Goal: Transaction & Acquisition: Purchase product/service

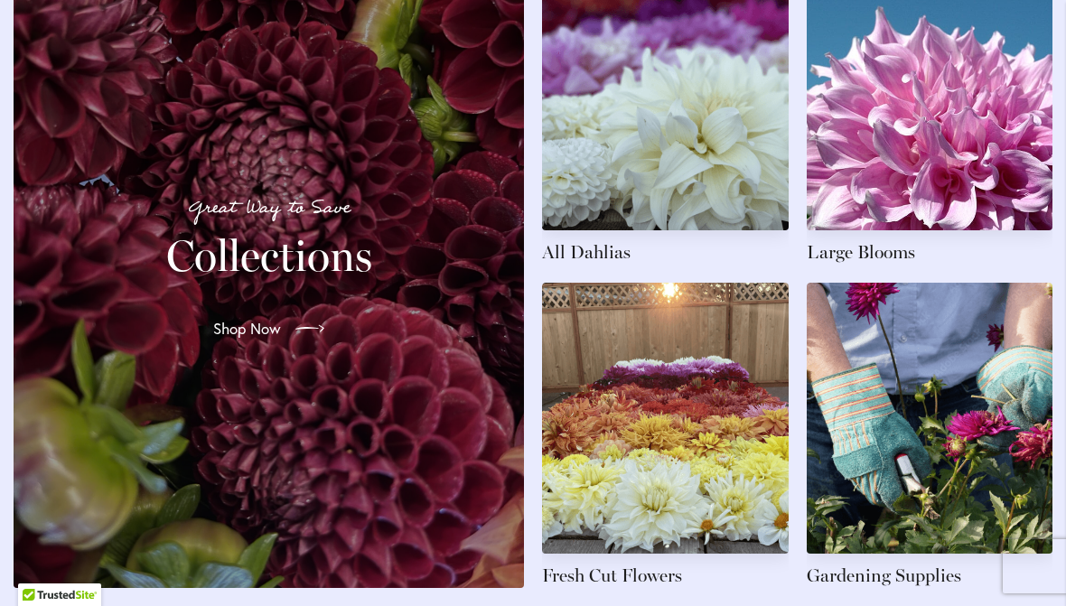
scroll to position [2806, 0]
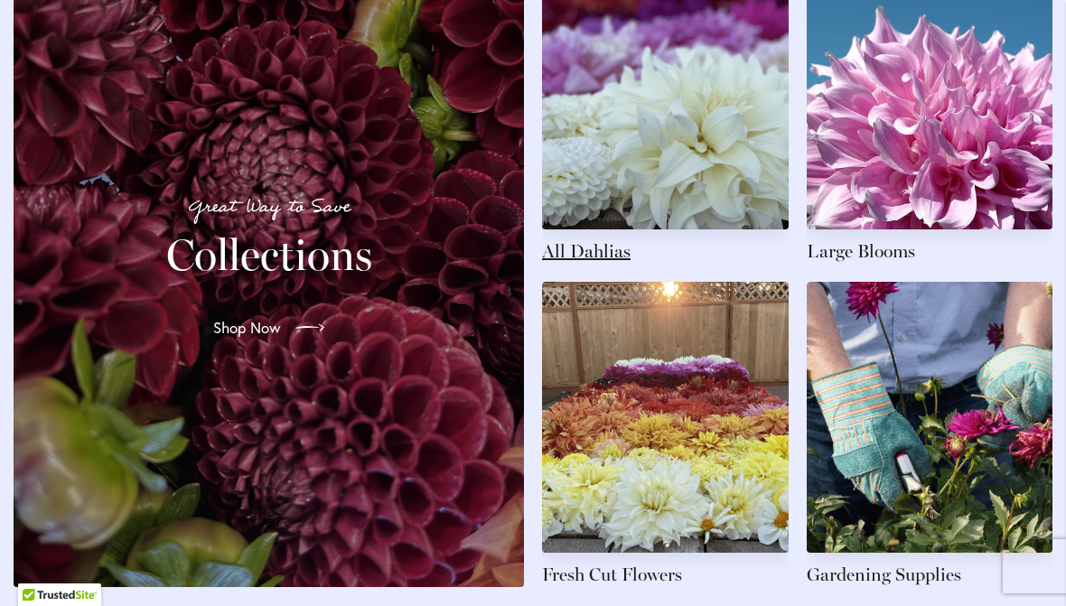
click at [685, 138] on link at bounding box center [665, 110] width 247 height 305
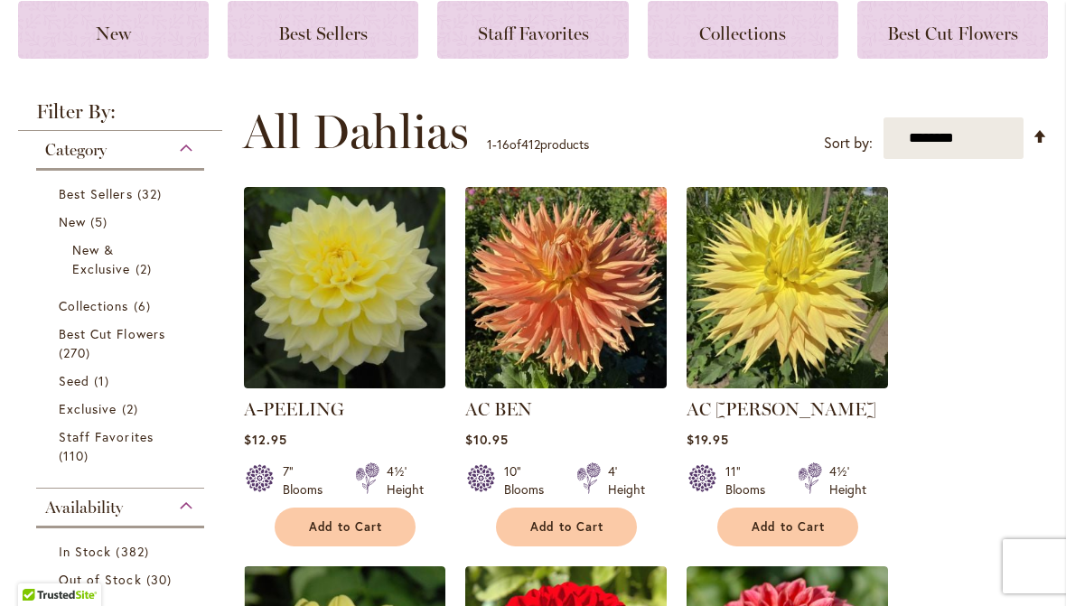
scroll to position [262, 0]
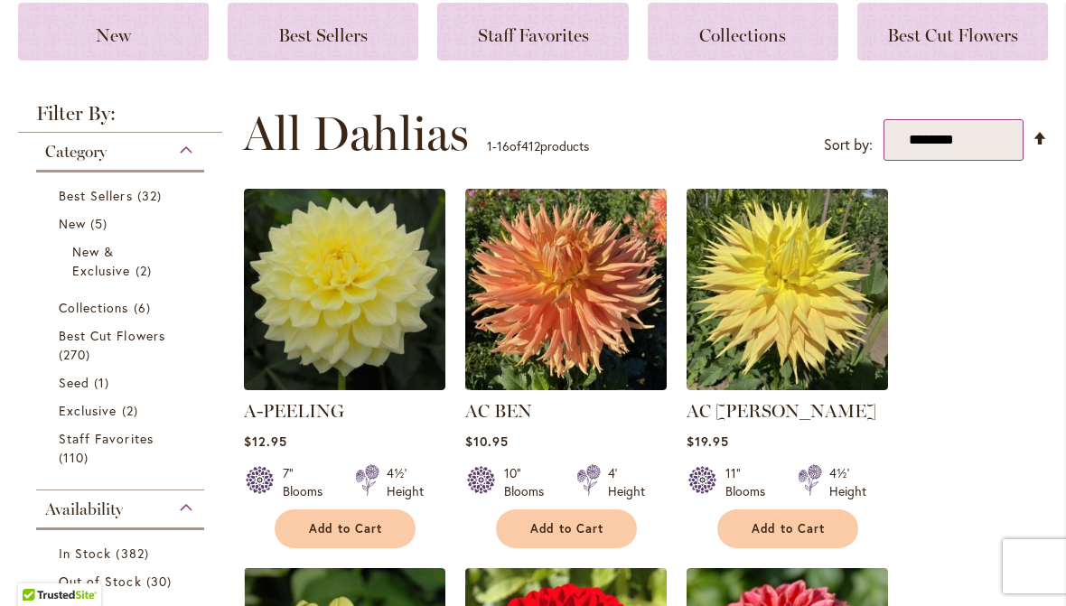
click at [974, 141] on select "**********" at bounding box center [953, 140] width 140 height 42
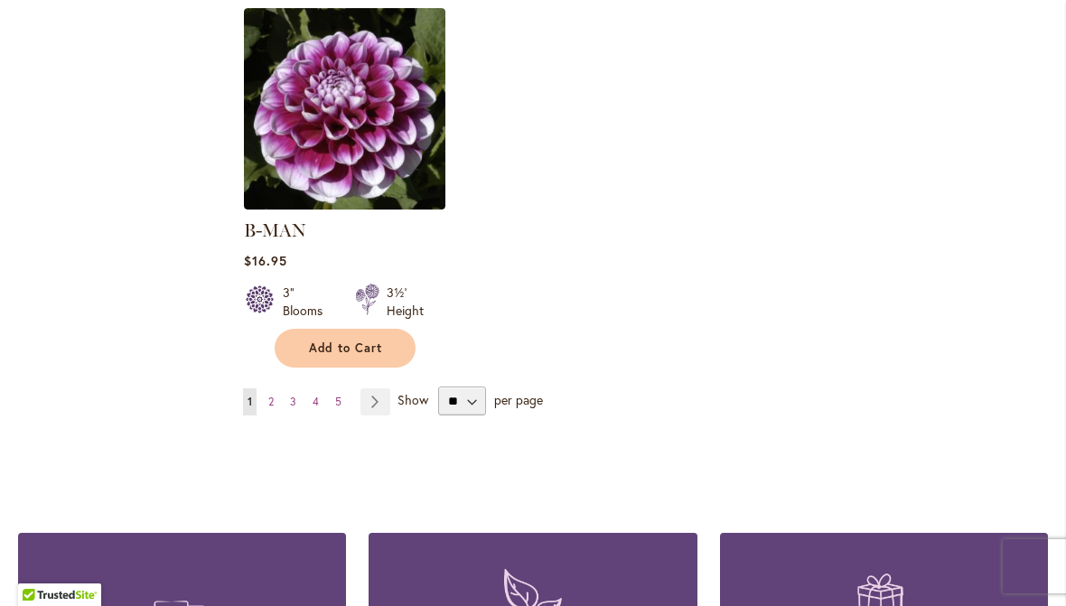
scroll to position [2306, 0]
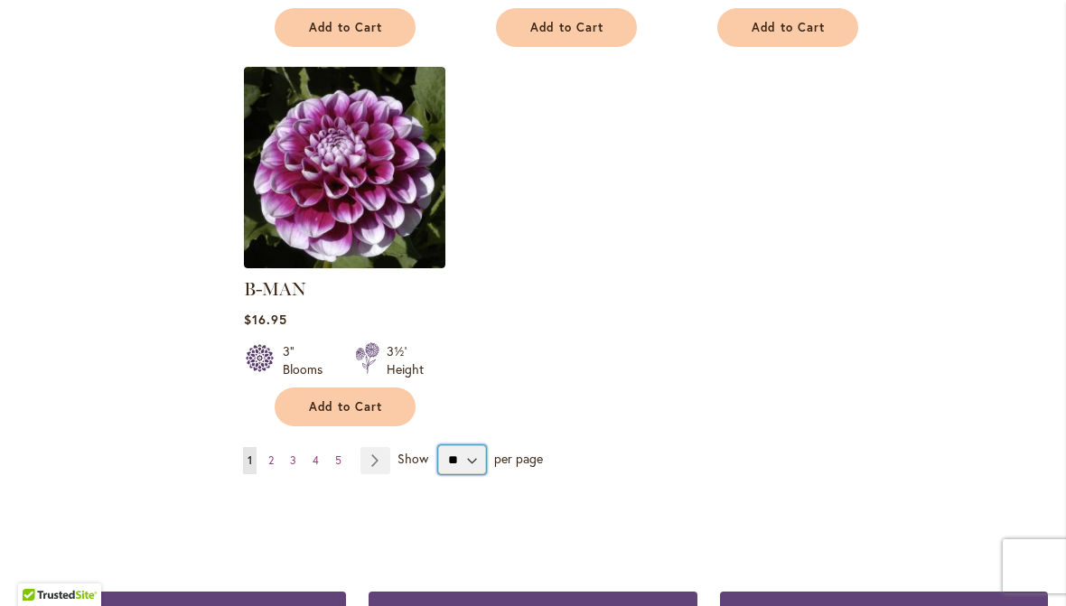
click at [465, 445] on select "** ** ** **" at bounding box center [462, 459] width 48 height 29
select select "**"
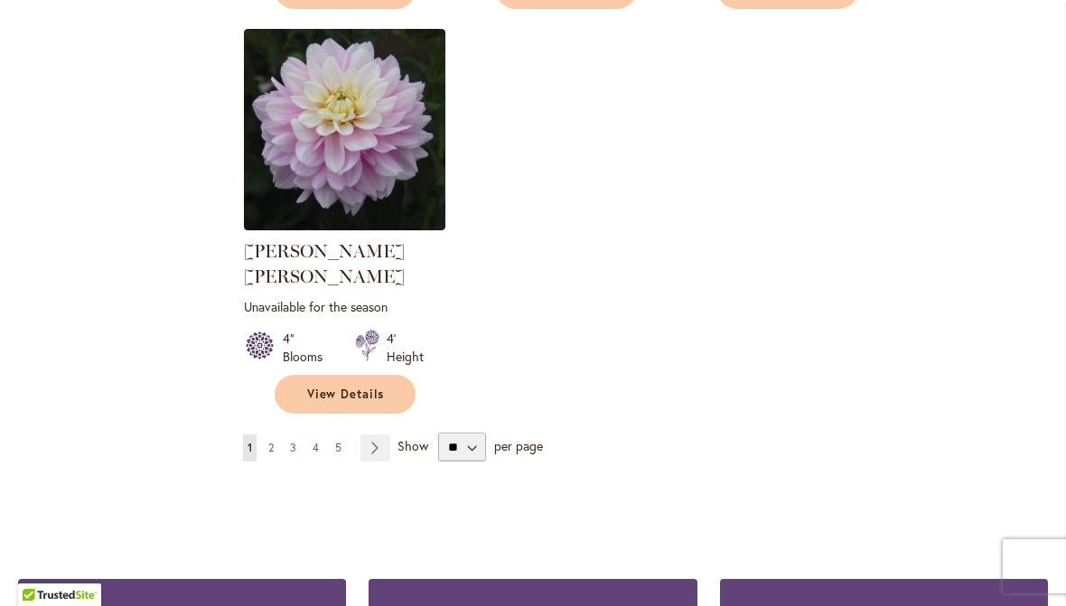
scroll to position [8470, 0]
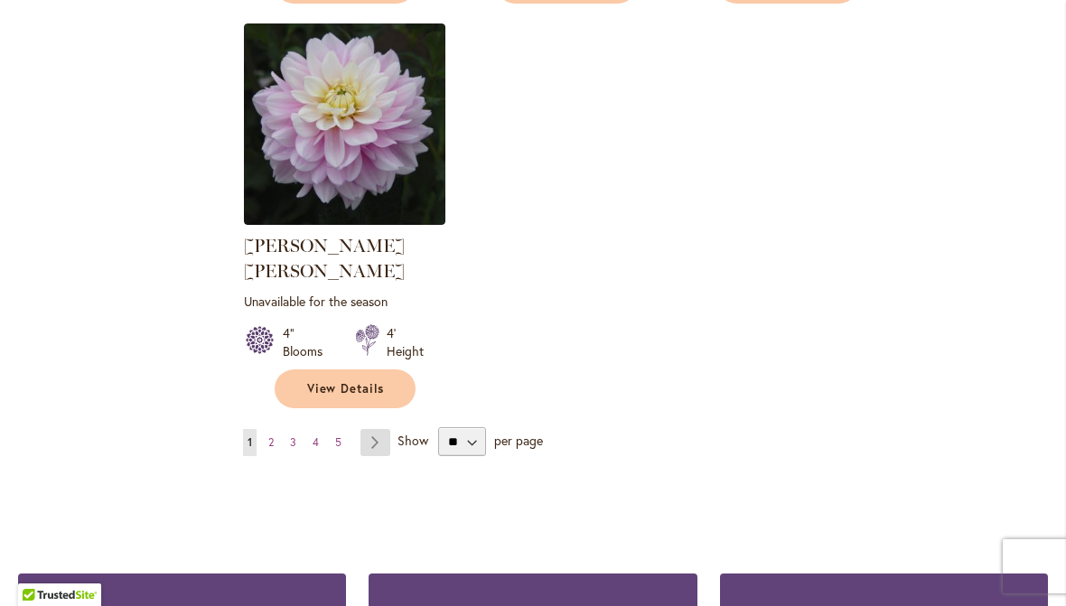
click at [375, 429] on link "Page Next" at bounding box center [375, 442] width 30 height 27
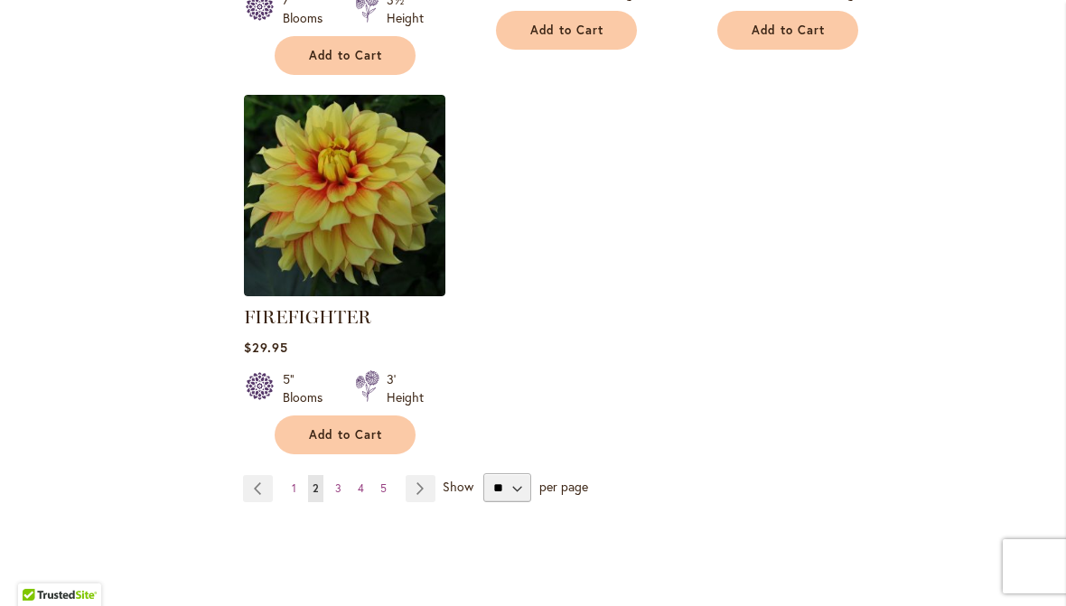
scroll to position [8579, 0]
click at [336, 481] on span "3" at bounding box center [338, 488] width 6 height 14
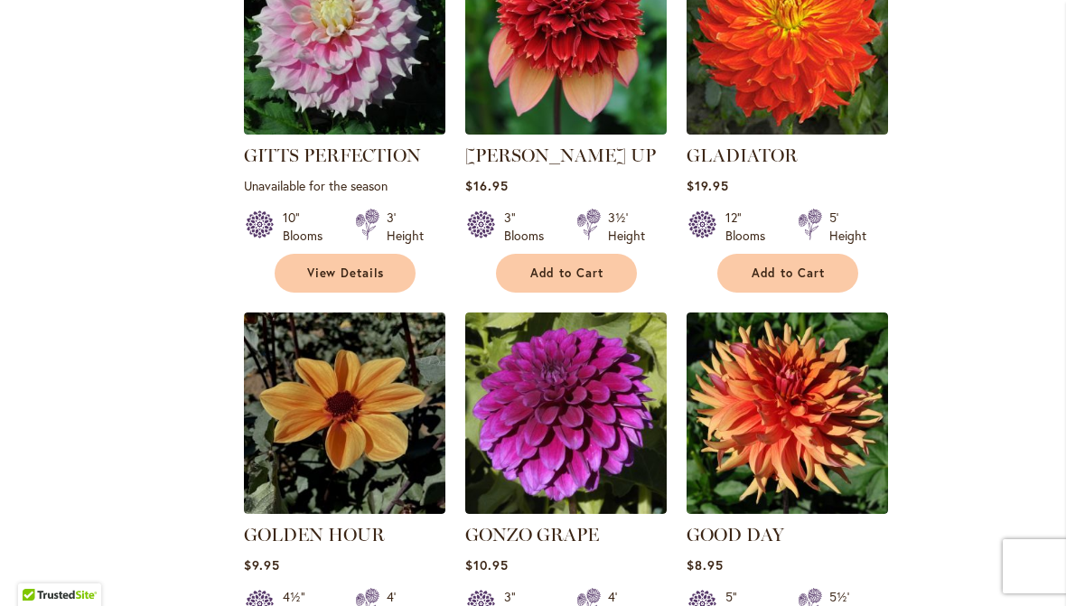
scroll to position [3706, 0]
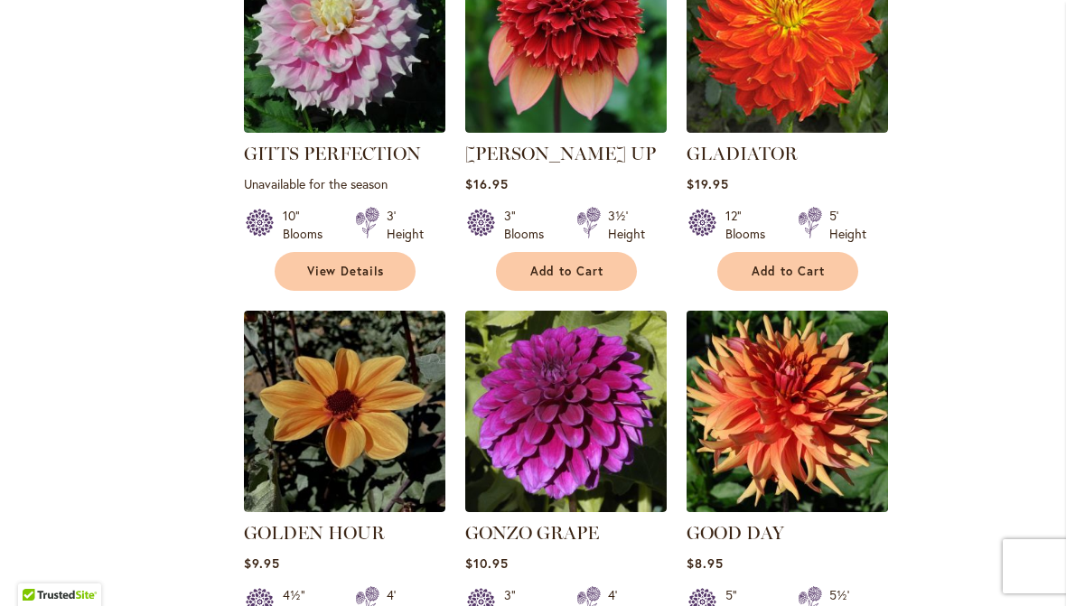
click at [794, 325] on img at bounding box center [786, 411] width 211 height 211
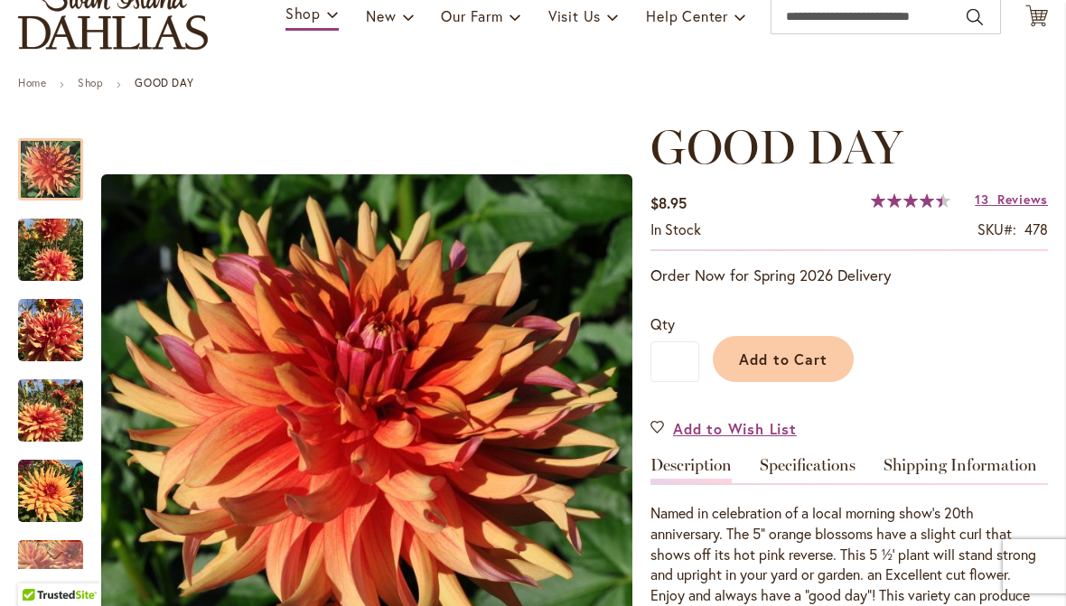
scroll to position [193, 0]
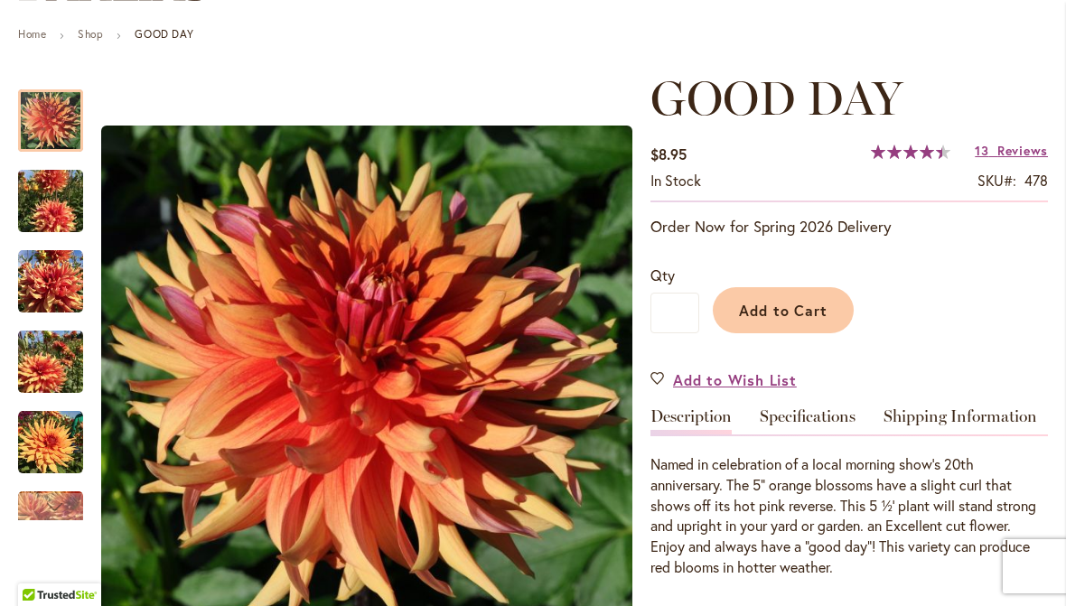
click at [44, 443] on img "GOOD DAY" at bounding box center [50, 442] width 65 height 65
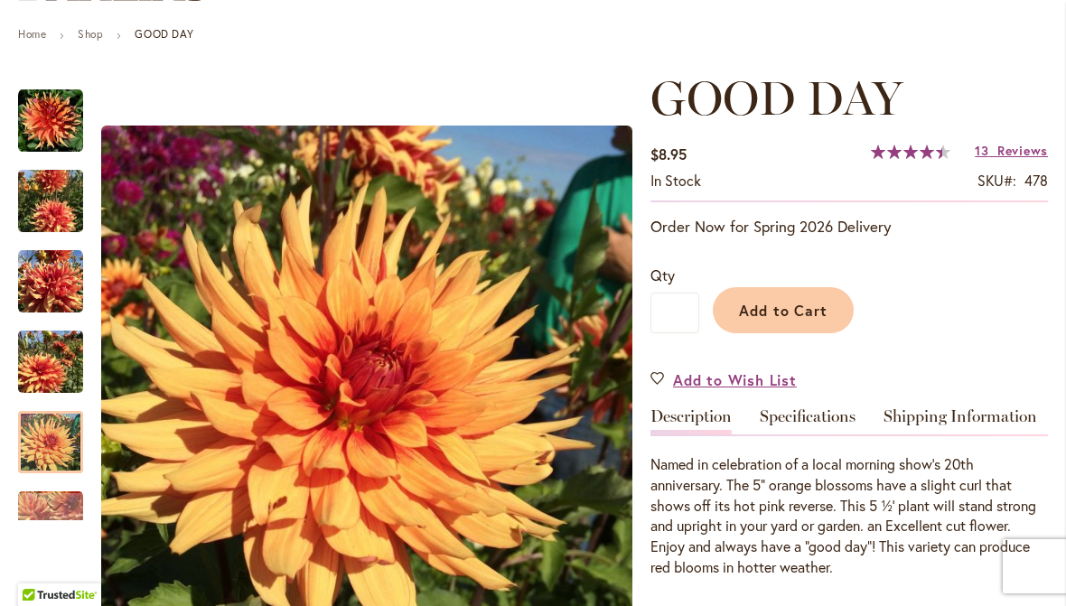
click at [56, 411] on div at bounding box center [50, 442] width 65 height 62
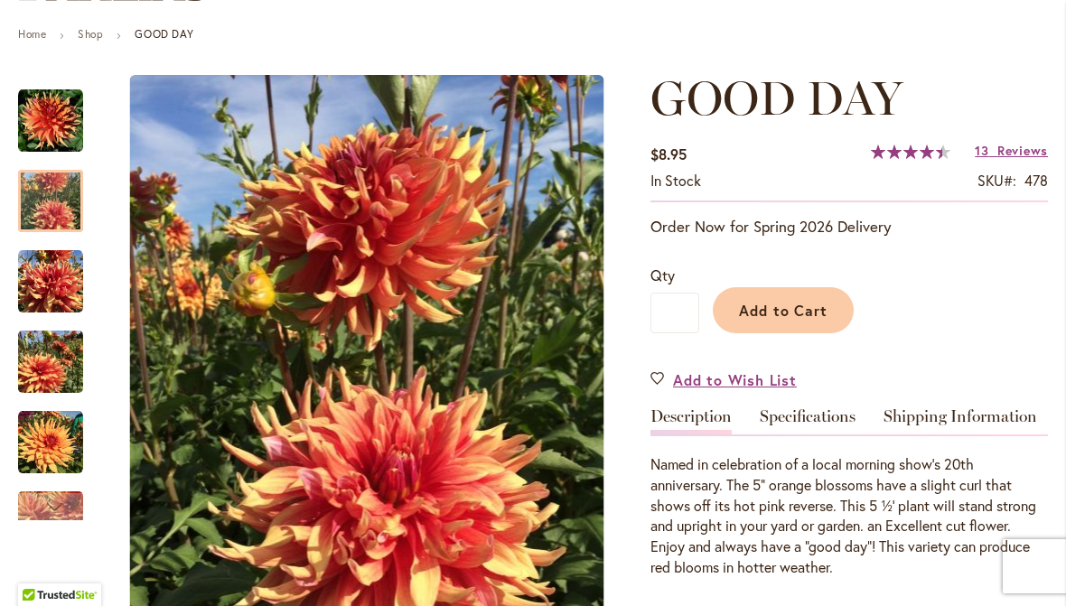
click at [59, 191] on img "GOOD DAY" at bounding box center [50, 201] width 65 height 87
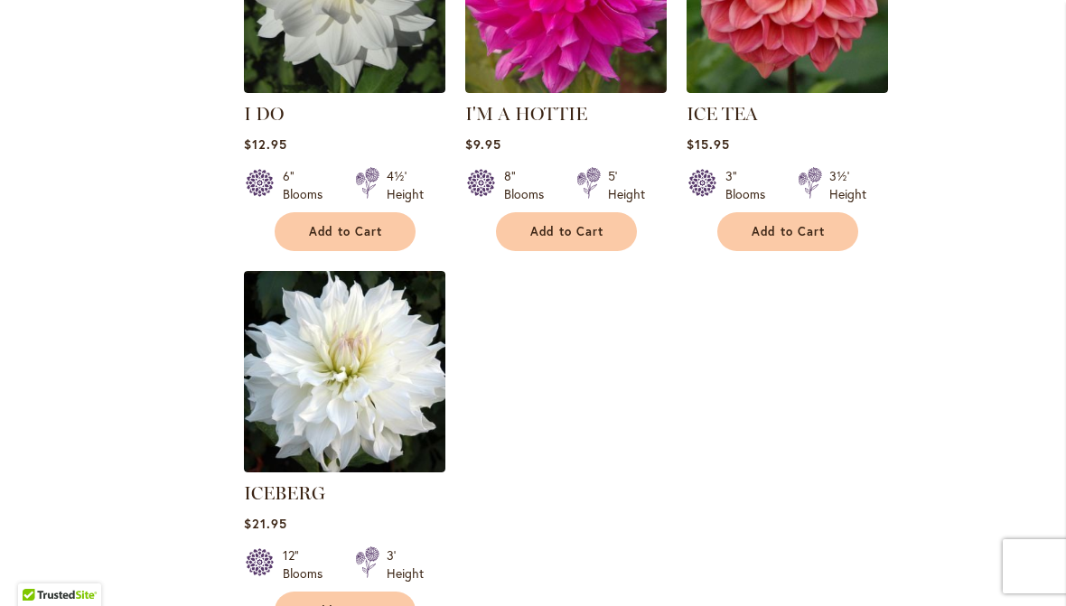
scroll to position [8444, 0]
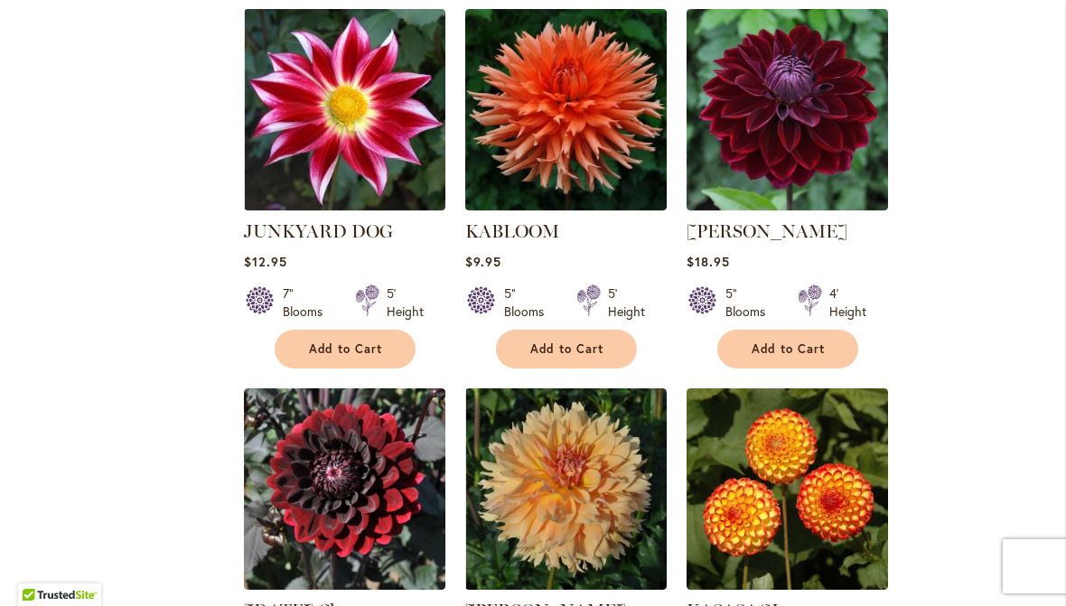
scroll to position [2787, 0]
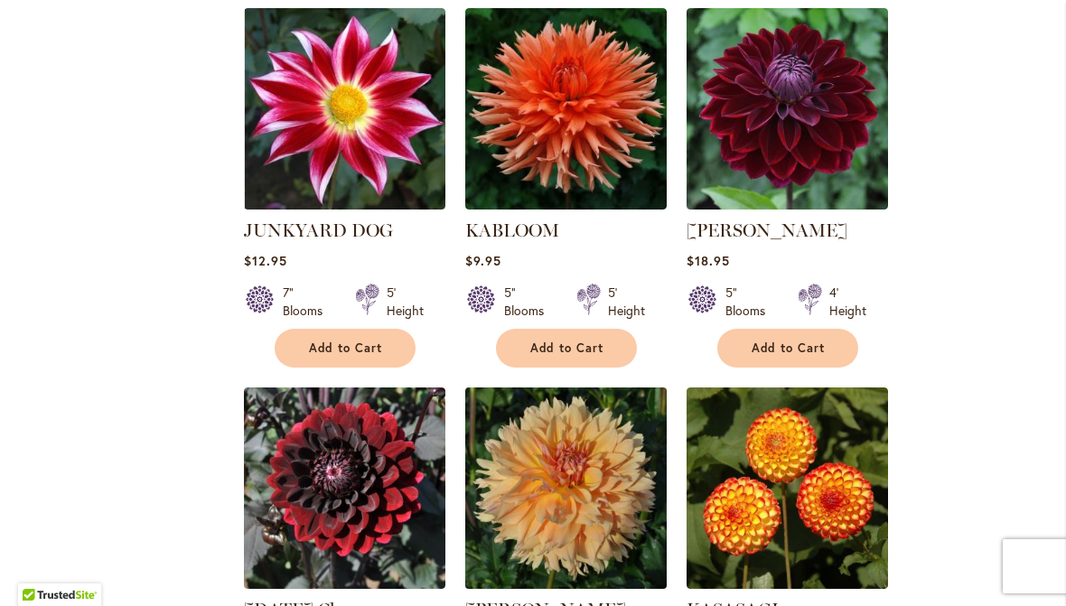
click at [595, 503] on img at bounding box center [565, 488] width 211 height 211
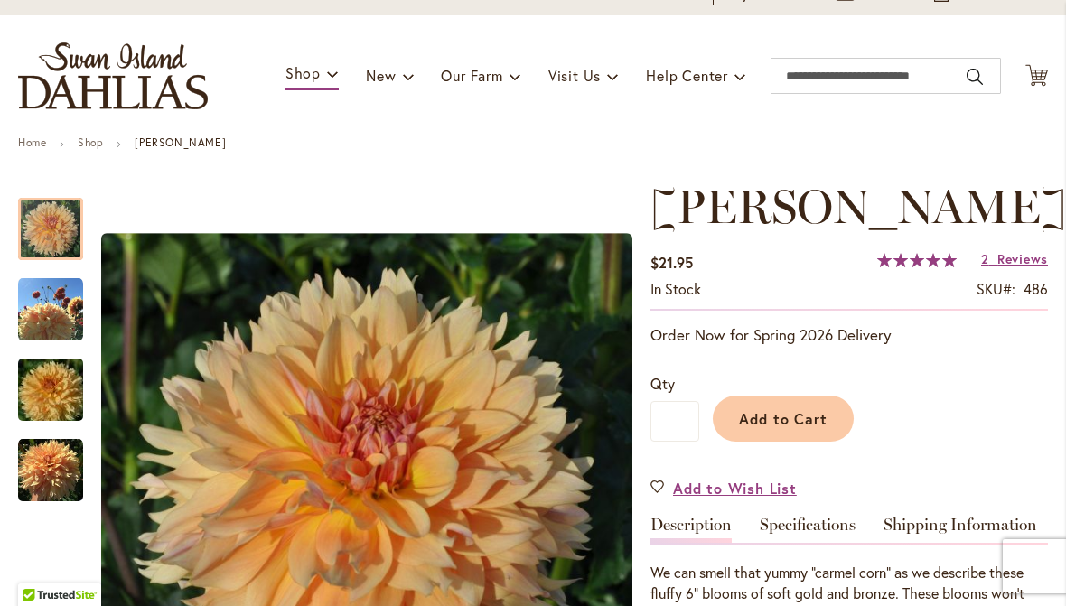
scroll to position [86, 0]
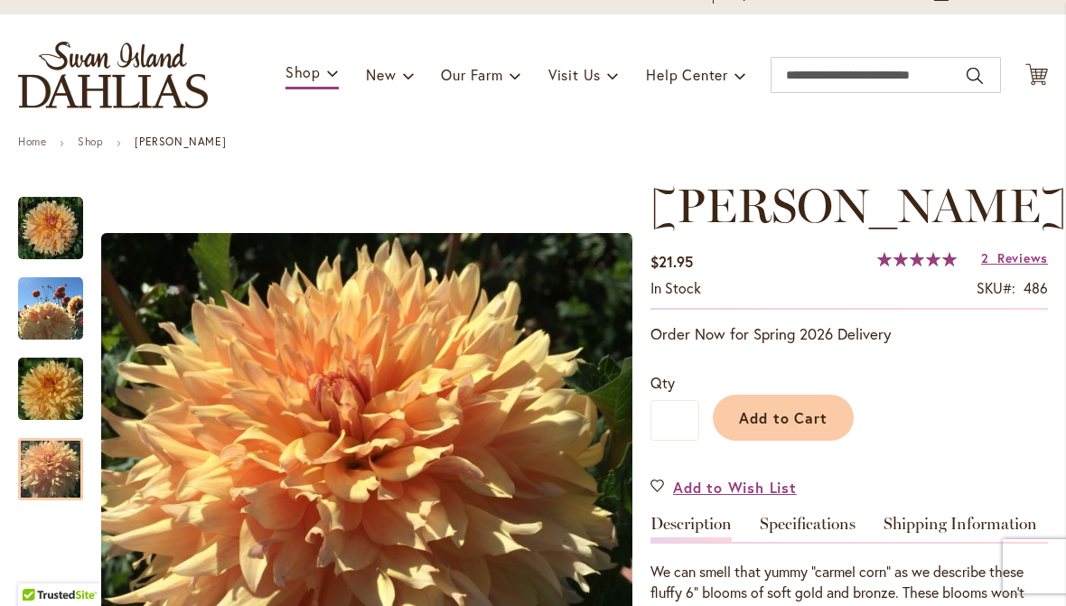
click at [42, 465] on img "KARMEL KORN" at bounding box center [50, 469] width 65 height 65
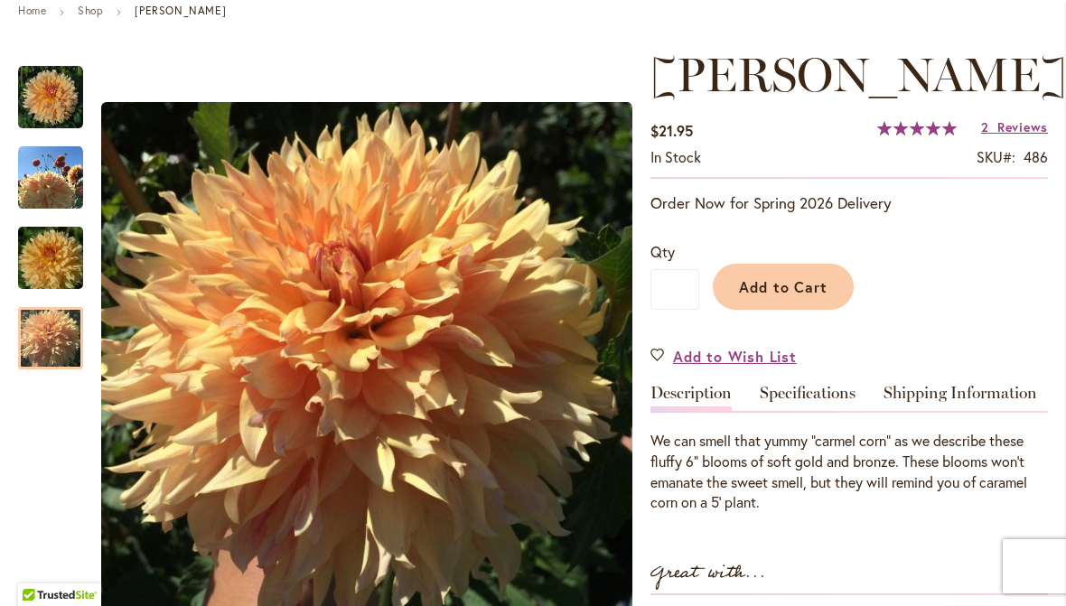
scroll to position [207, 0]
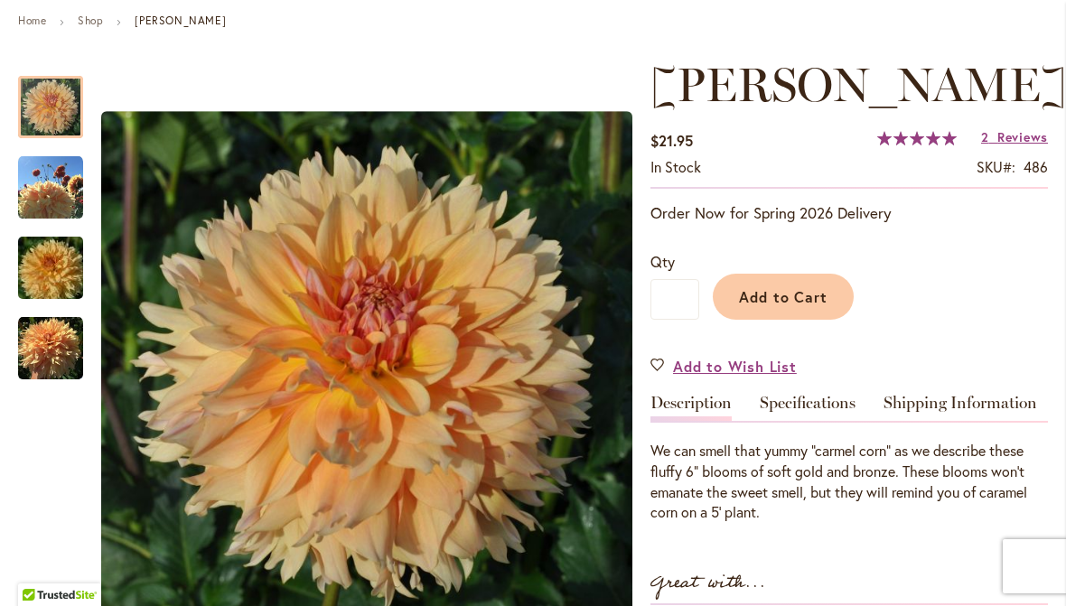
click at [48, 107] on img "KARMEL KORN" at bounding box center [50, 107] width 65 height 65
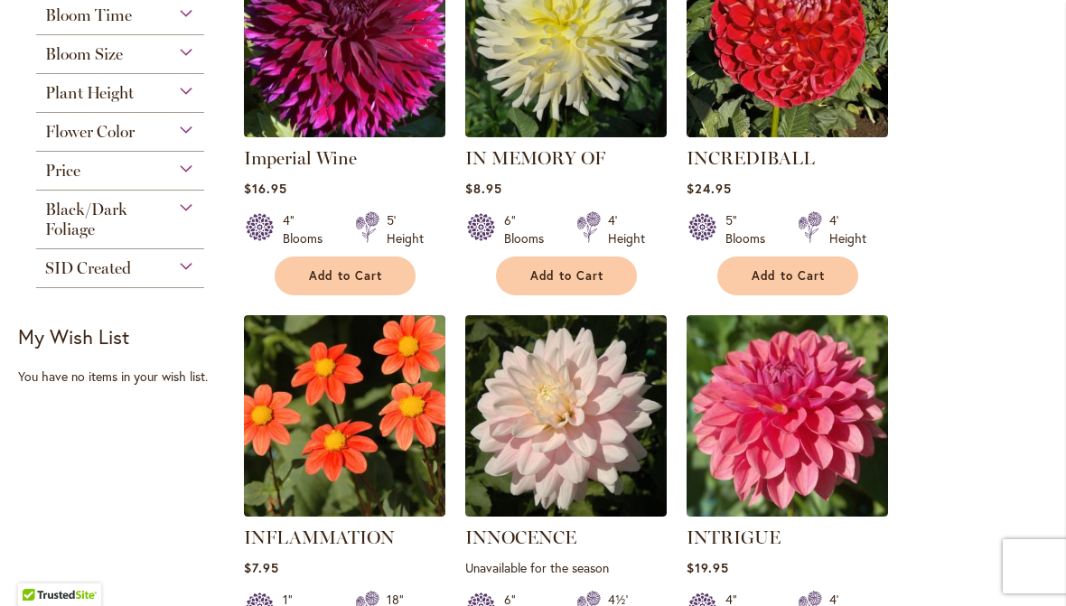
scroll to position [526, 0]
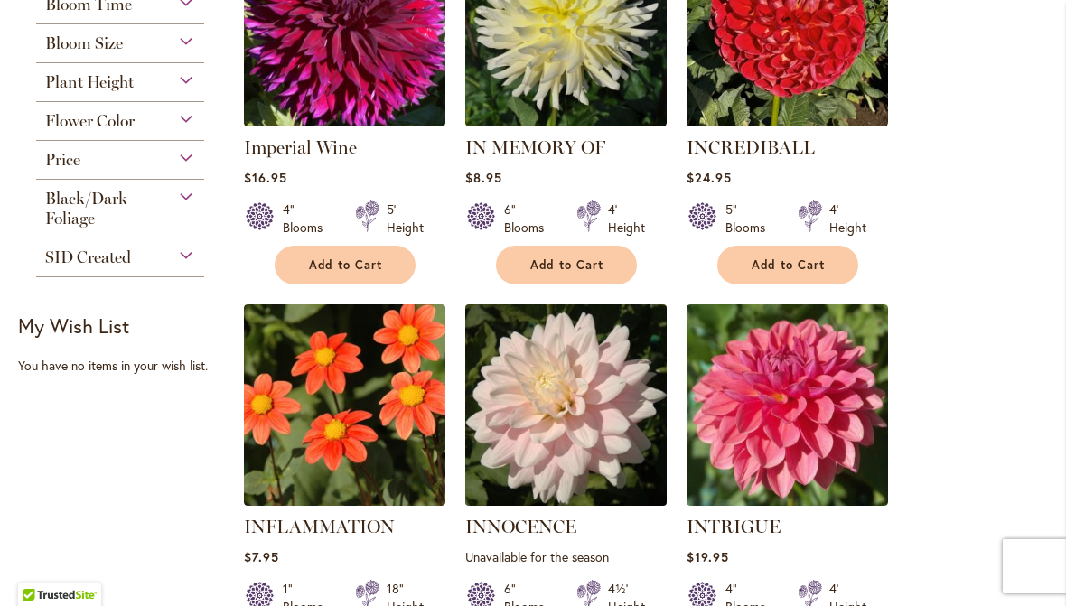
click at [583, 427] on img at bounding box center [565, 405] width 211 height 211
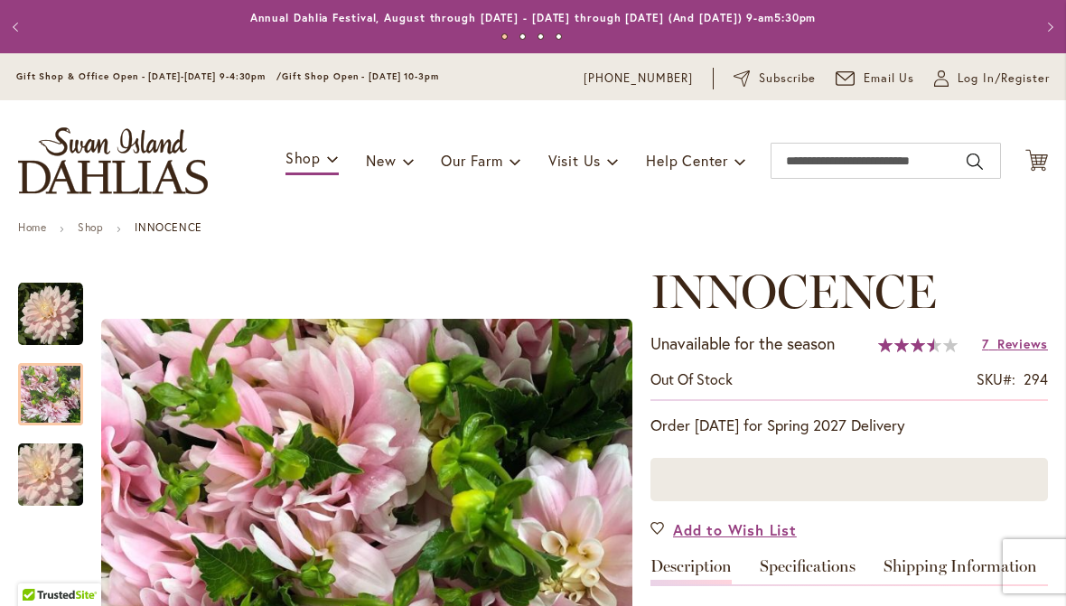
click at [48, 390] on div at bounding box center [50, 394] width 65 height 62
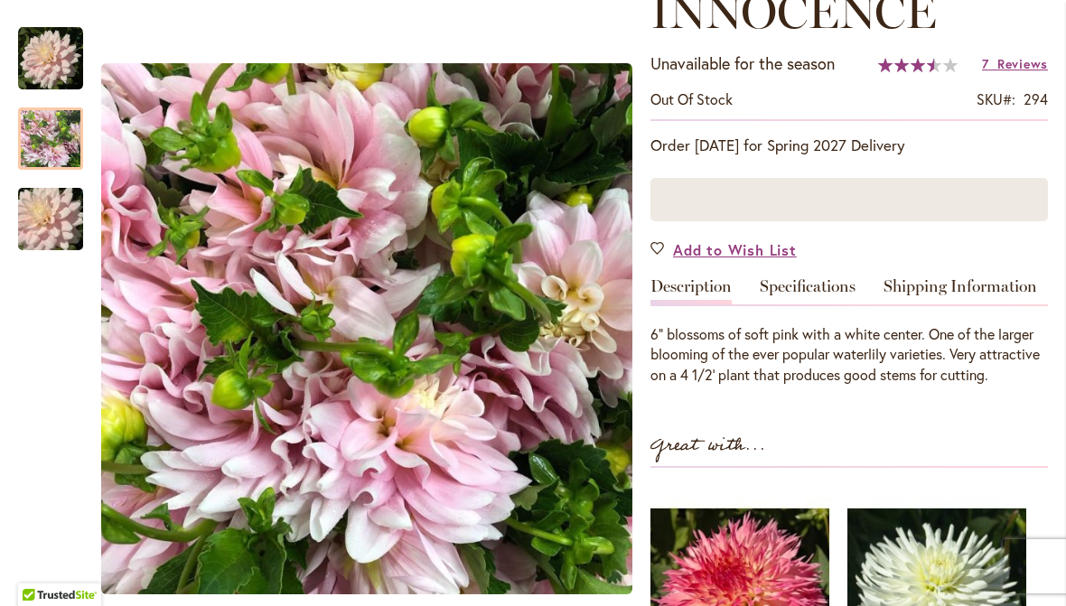
scroll to position [249, 0]
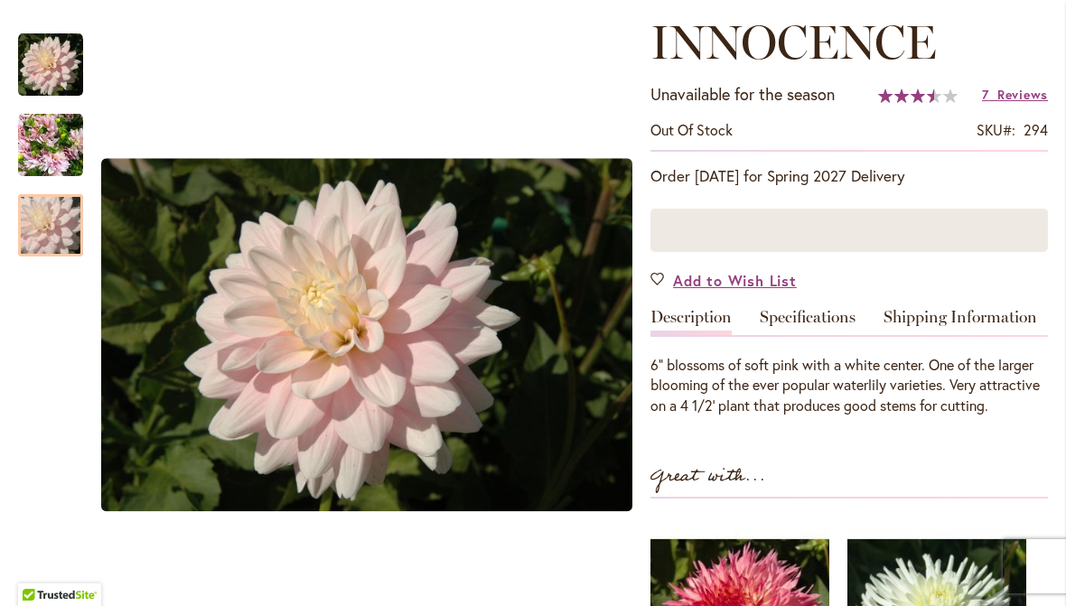
click at [48, 229] on img "INNOCENCE" at bounding box center [51, 225] width 130 height 87
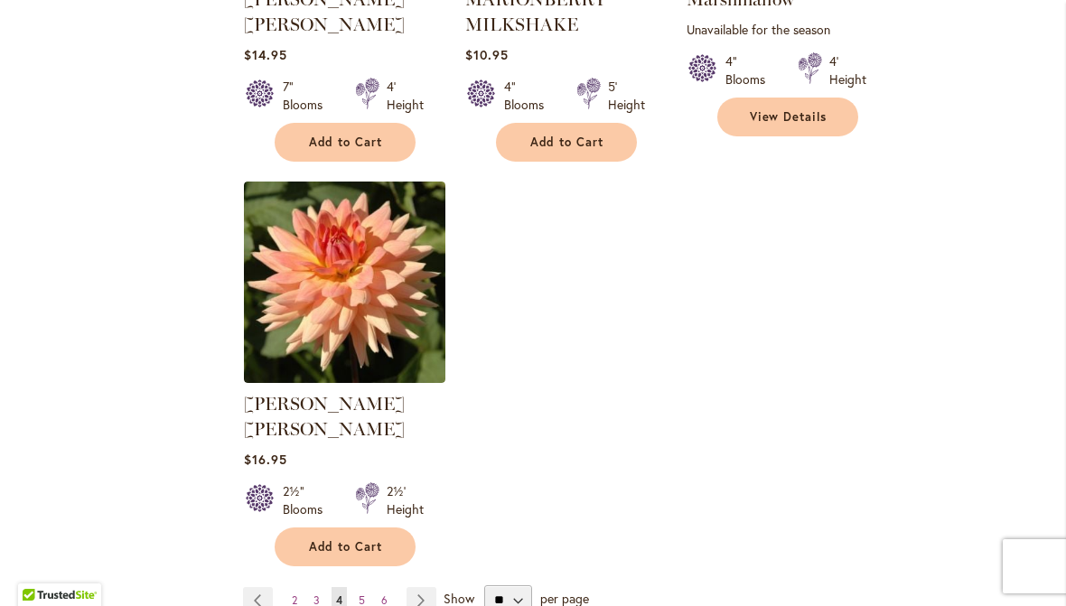
scroll to position [8443, 0]
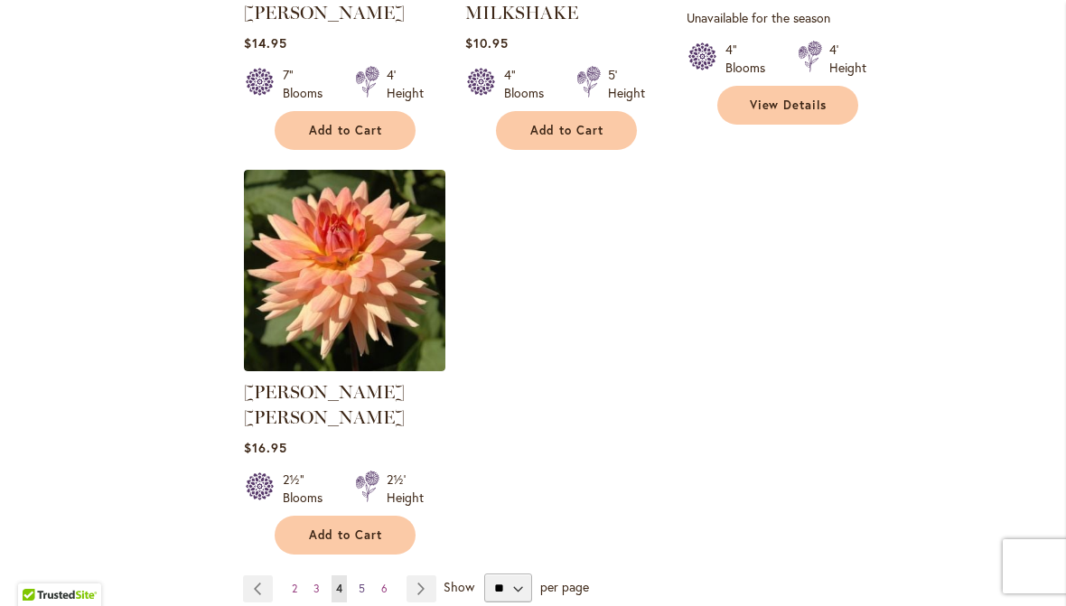
click at [355, 575] on link "Page 5" at bounding box center [361, 588] width 15 height 27
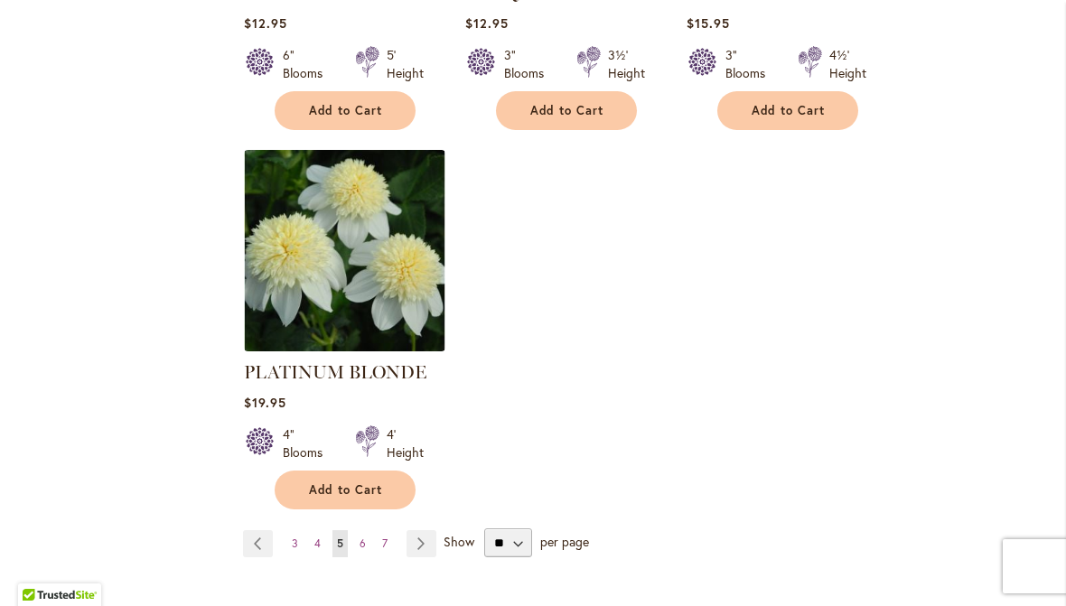
scroll to position [8497, 0]
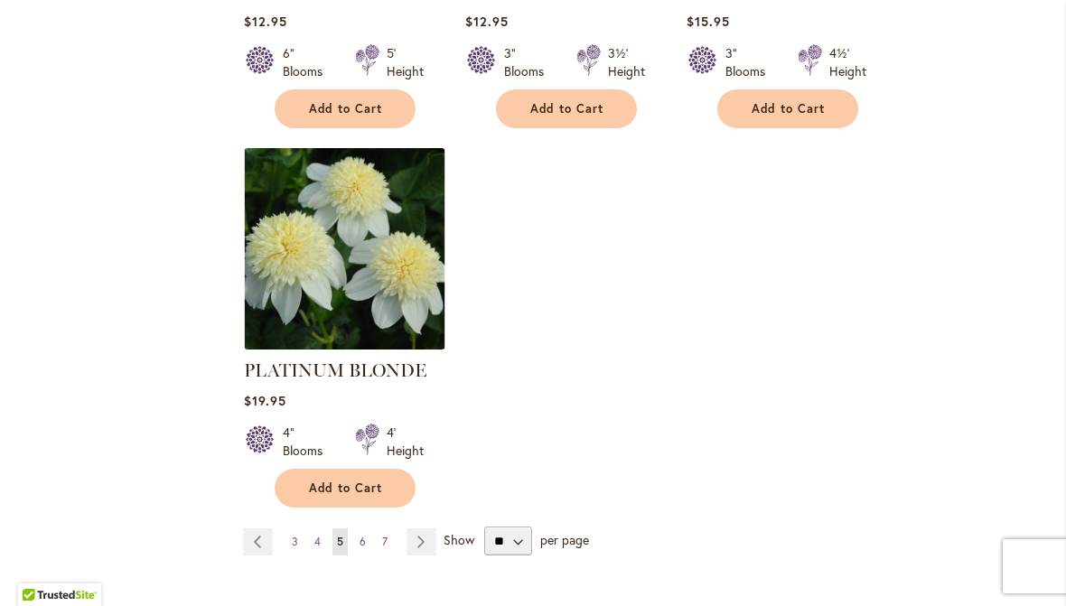
click at [361, 535] on span "6" at bounding box center [362, 542] width 6 height 14
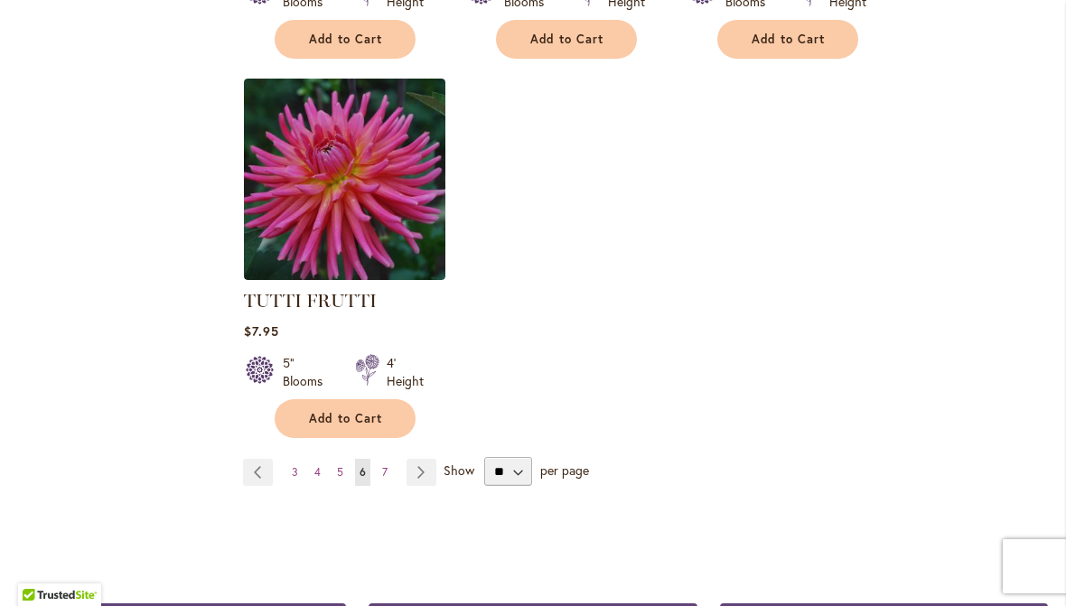
scroll to position [8473, 0]
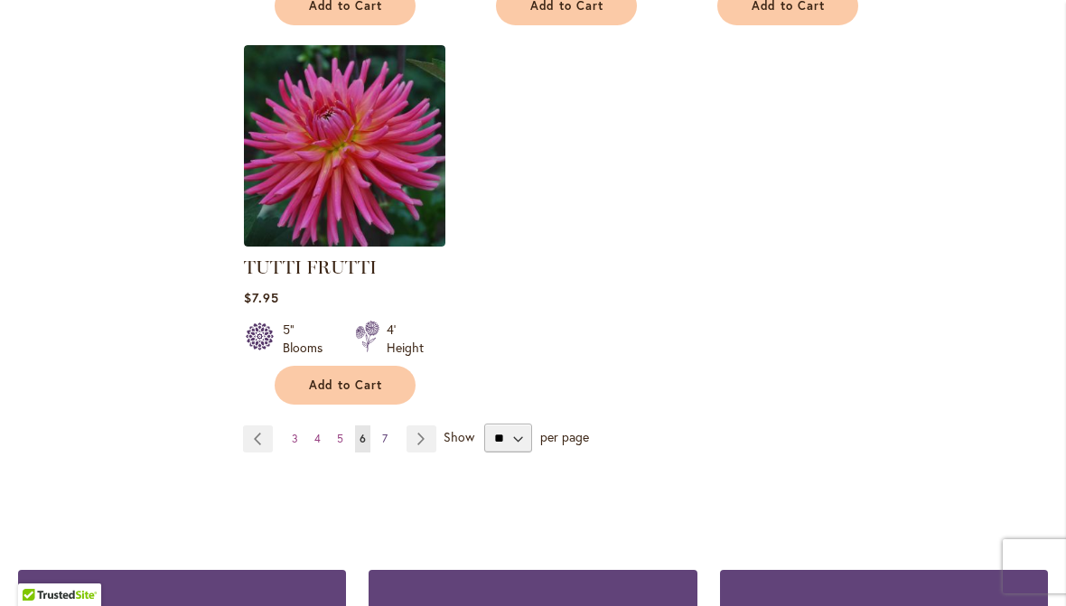
click at [382, 432] on span "7" at bounding box center [384, 439] width 5 height 14
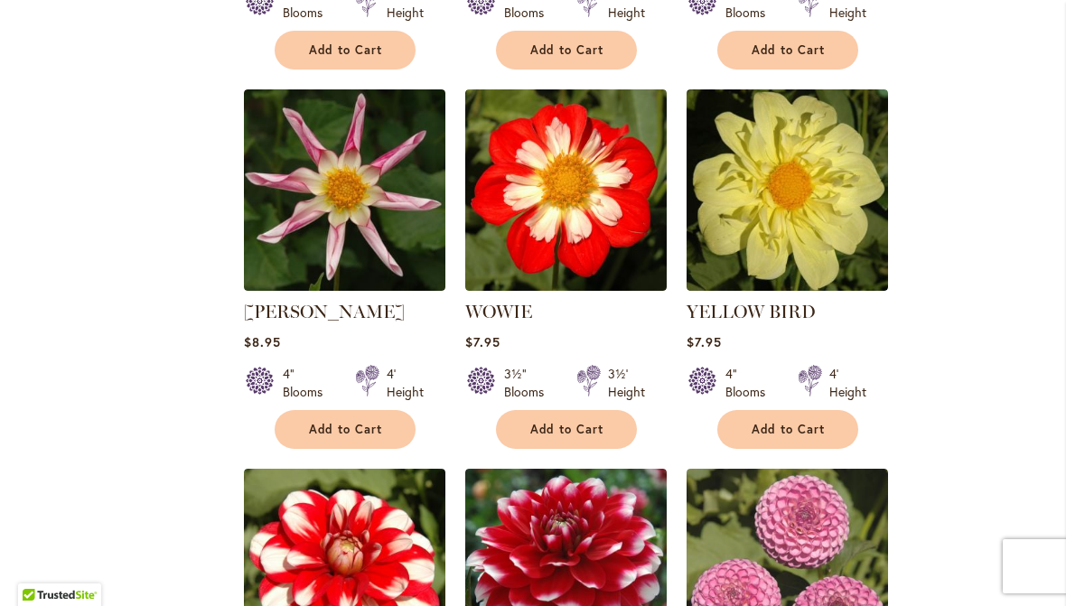
scroll to position [2656, 0]
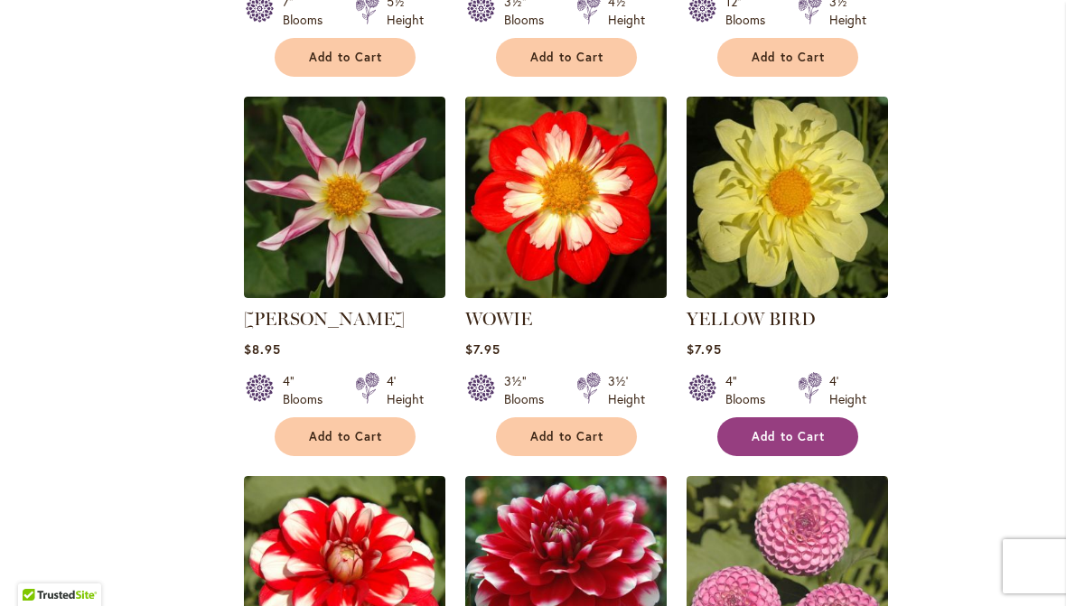
click at [782, 429] on span "Add to Cart" at bounding box center [788, 436] width 74 height 15
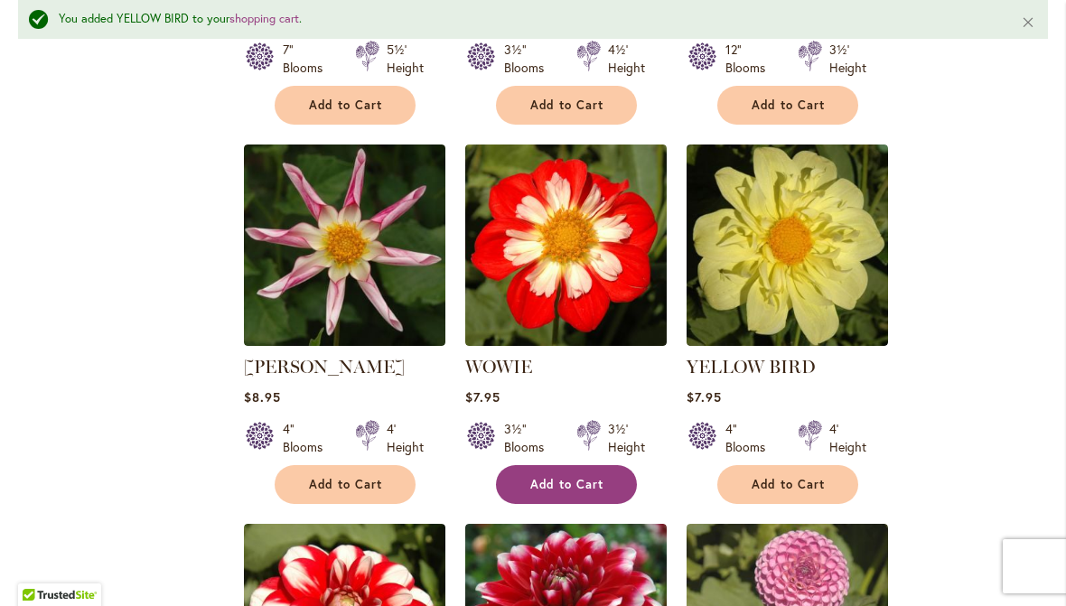
click at [577, 477] on span "Add to Cart" at bounding box center [567, 484] width 74 height 15
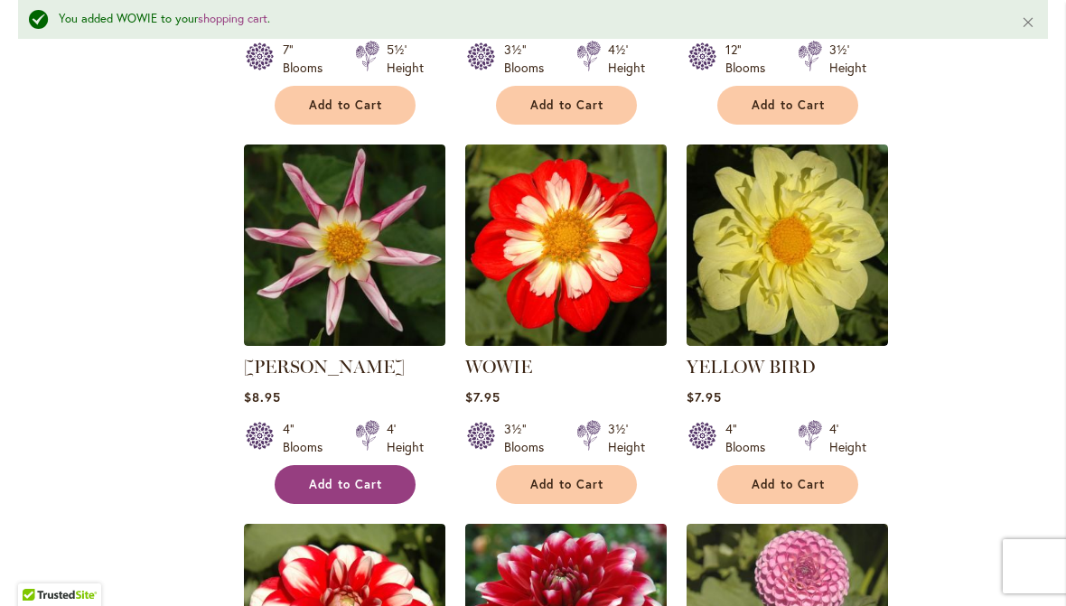
click at [351, 477] on span "Add to Cart" at bounding box center [346, 484] width 74 height 15
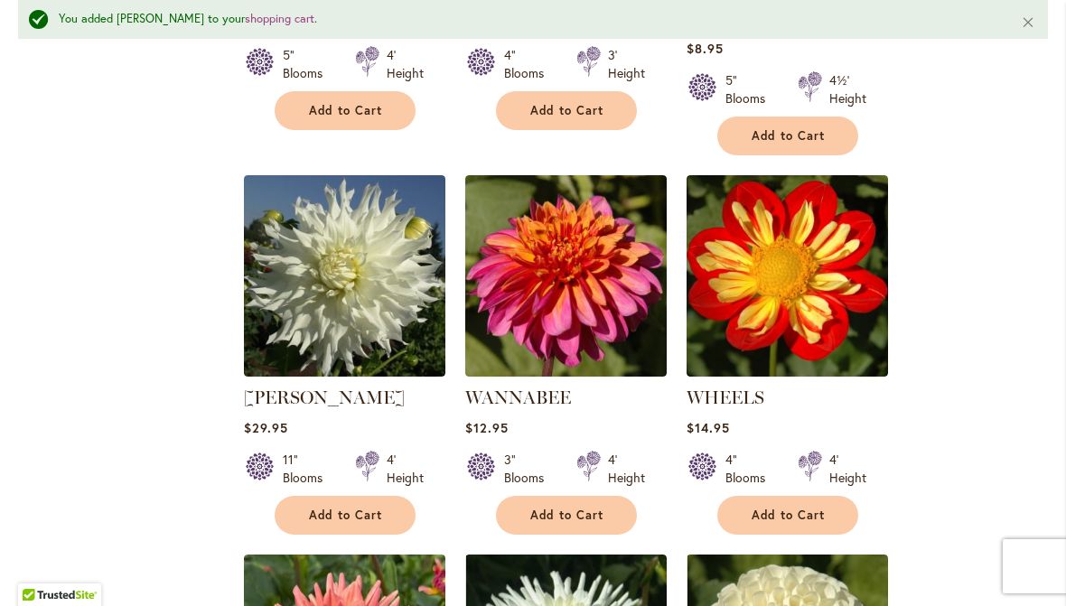
scroll to position [1486, 0]
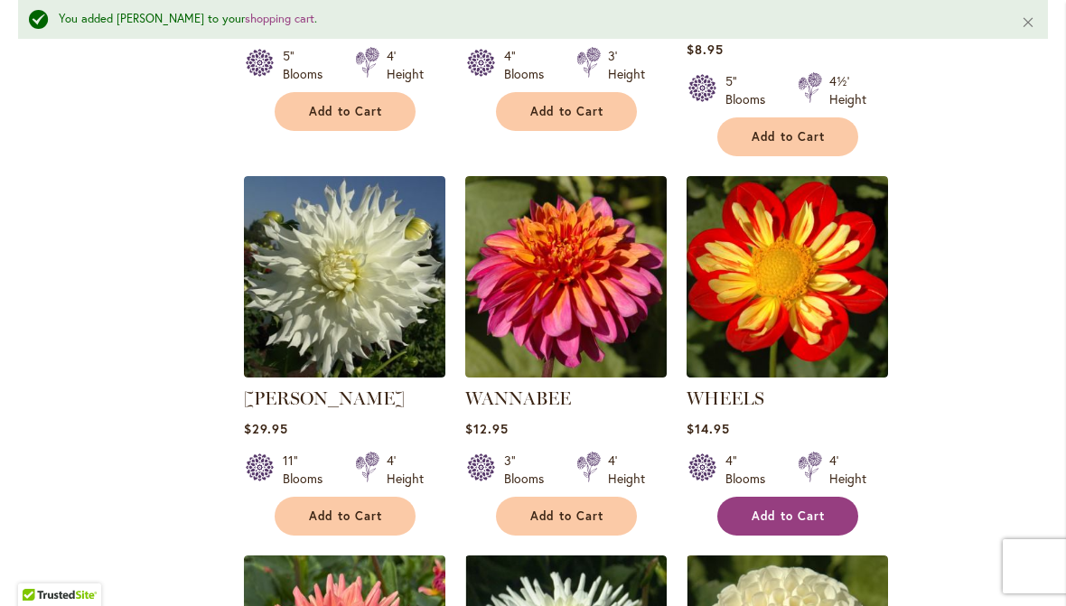
click at [795, 497] on button "Add to Cart" at bounding box center [787, 516] width 141 height 39
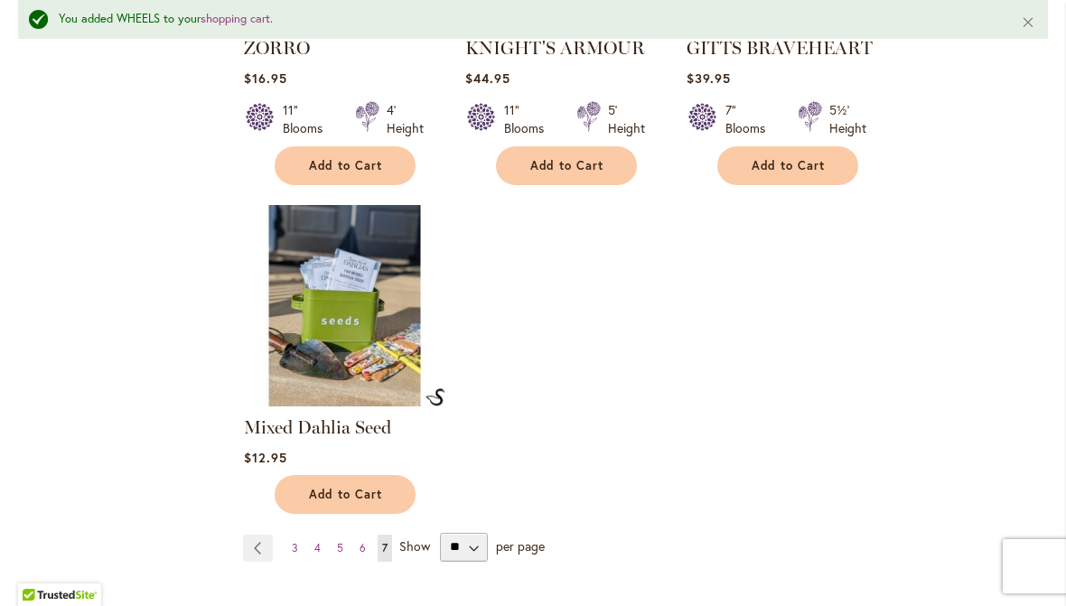
scroll to position [3773, 0]
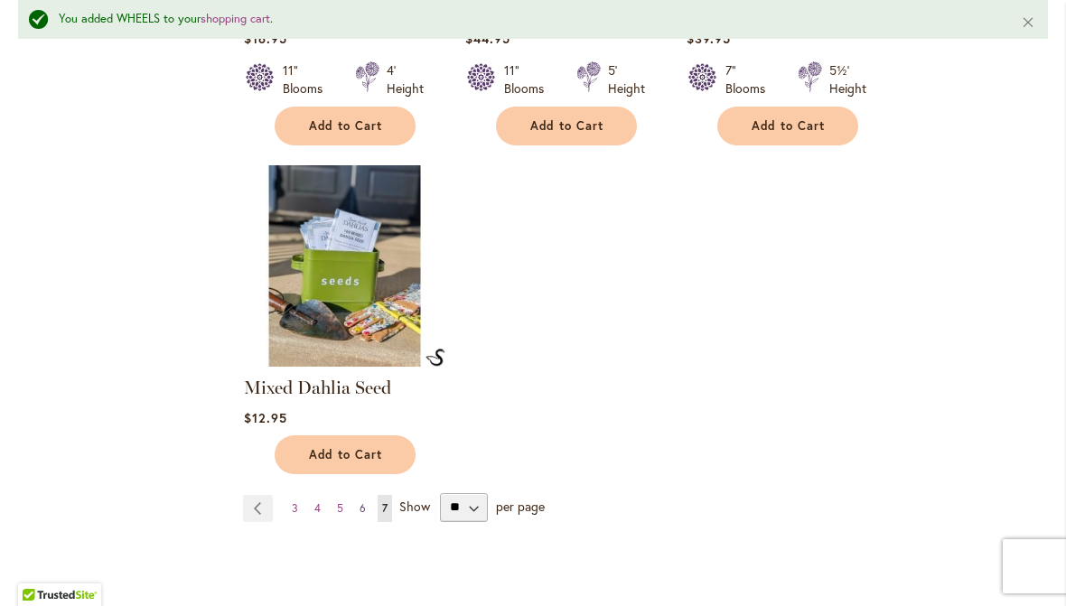
click at [363, 501] on span "6" at bounding box center [362, 508] width 6 height 14
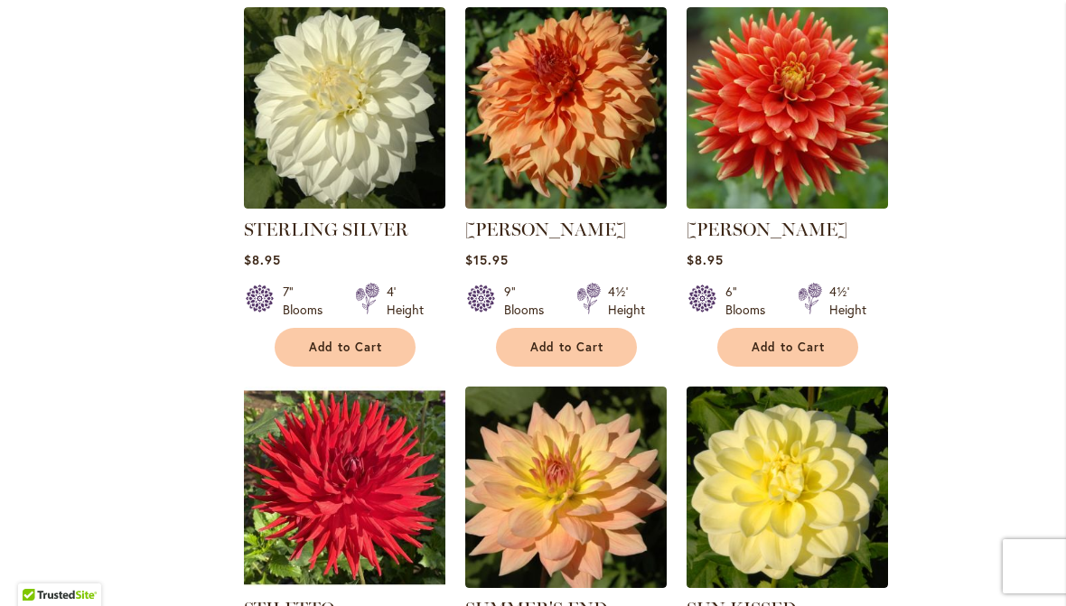
scroll to position [5048, 0]
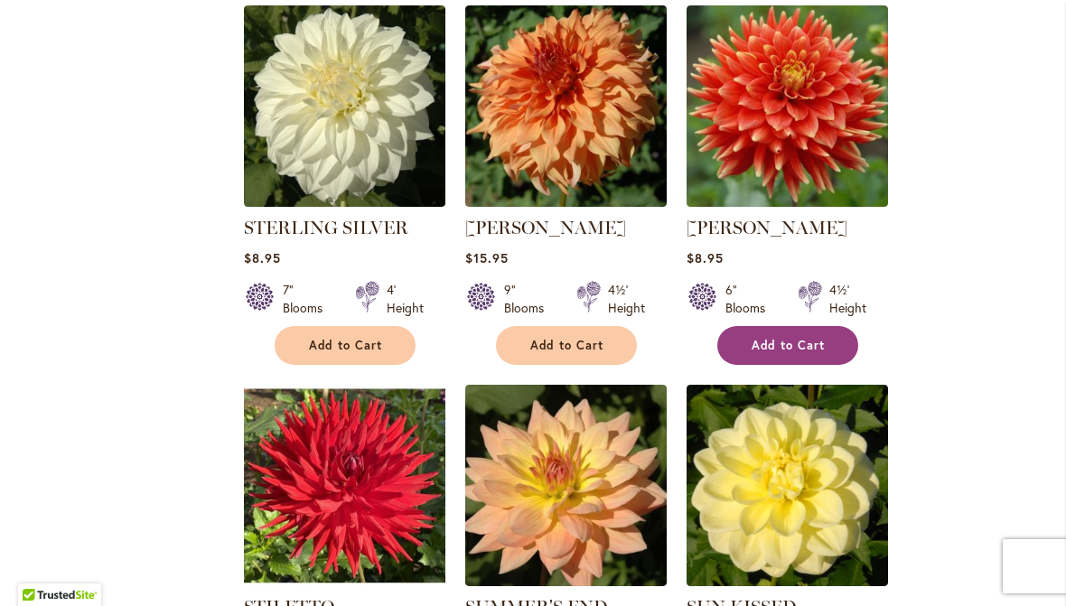
click at [798, 338] on span "Add to Cart" at bounding box center [788, 345] width 74 height 15
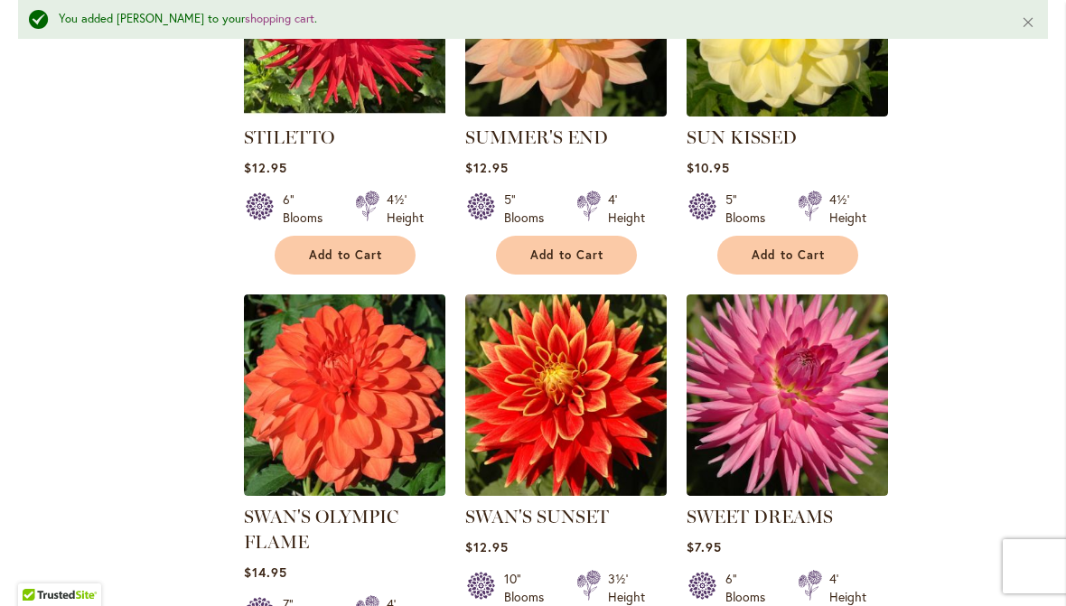
scroll to position [5582, 0]
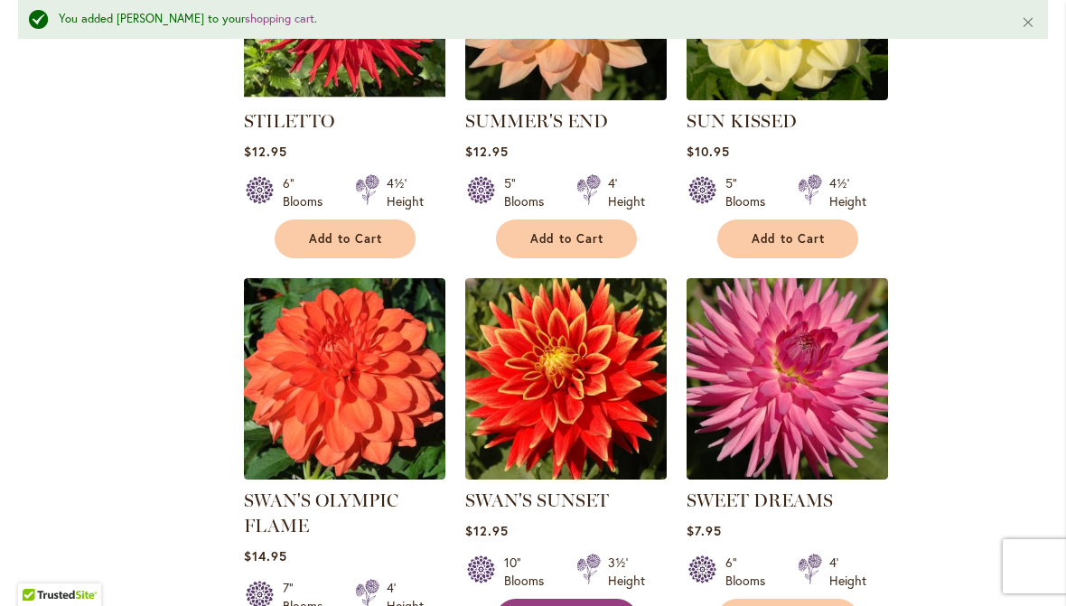
click at [583, 605] on span "Add to Cart" at bounding box center [567, 618] width 74 height 15
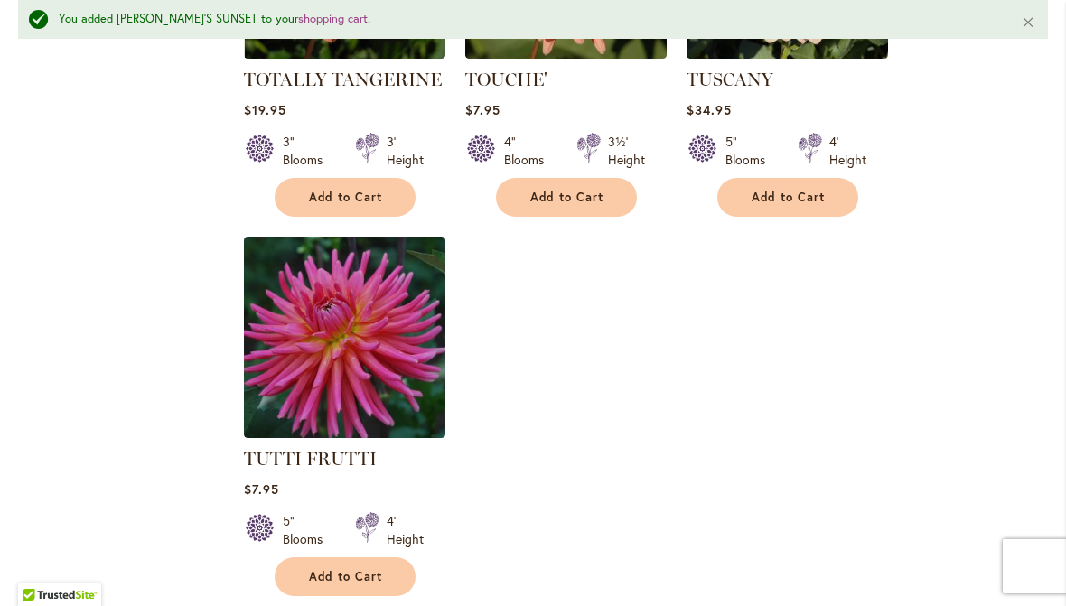
scroll to position [8349, 0]
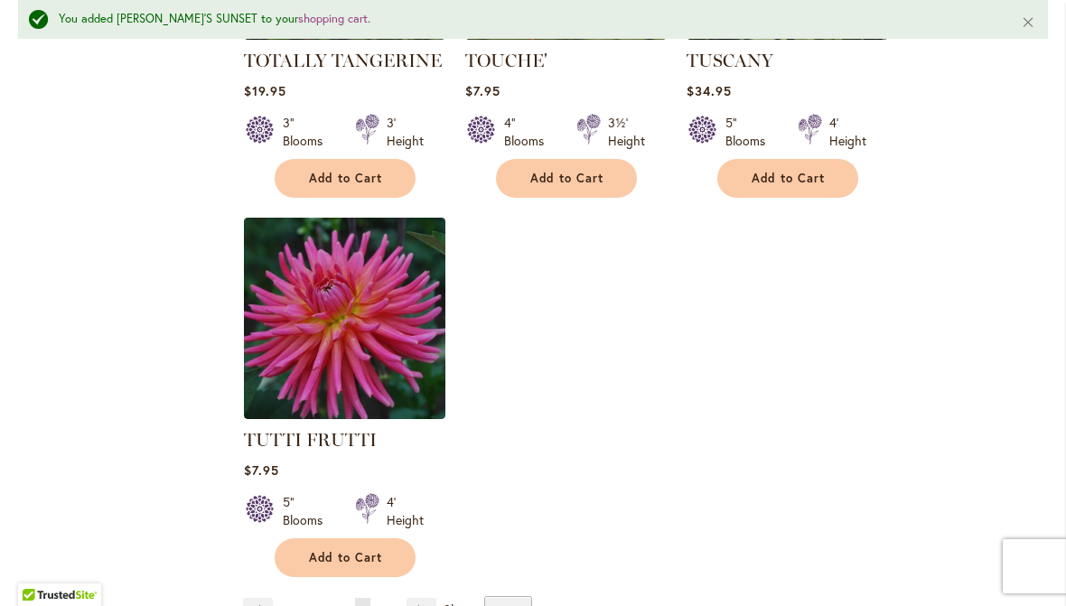
click at [335, 598] on link "Page 5" at bounding box center [339, 611] width 15 height 27
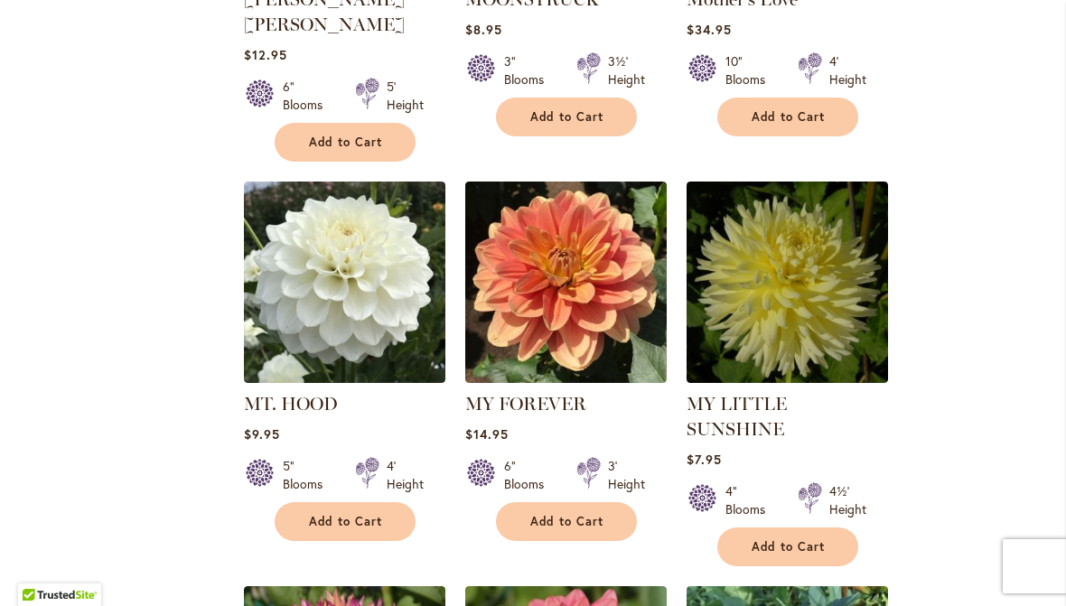
scroll to position [2597, 0]
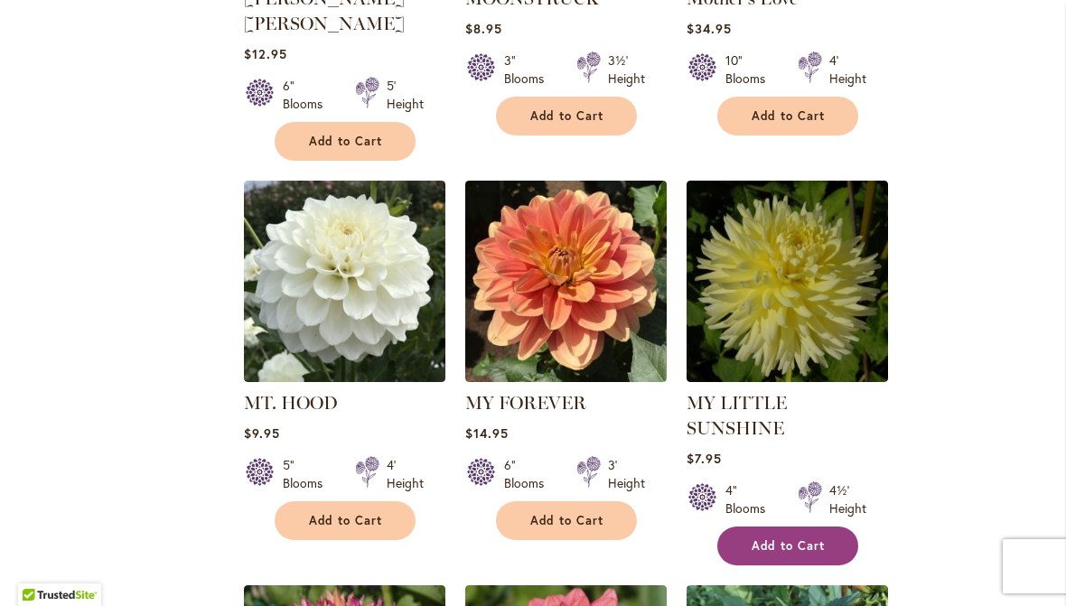
click at [801, 538] on span "Add to Cart" at bounding box center [788, 545] width 74 height 15
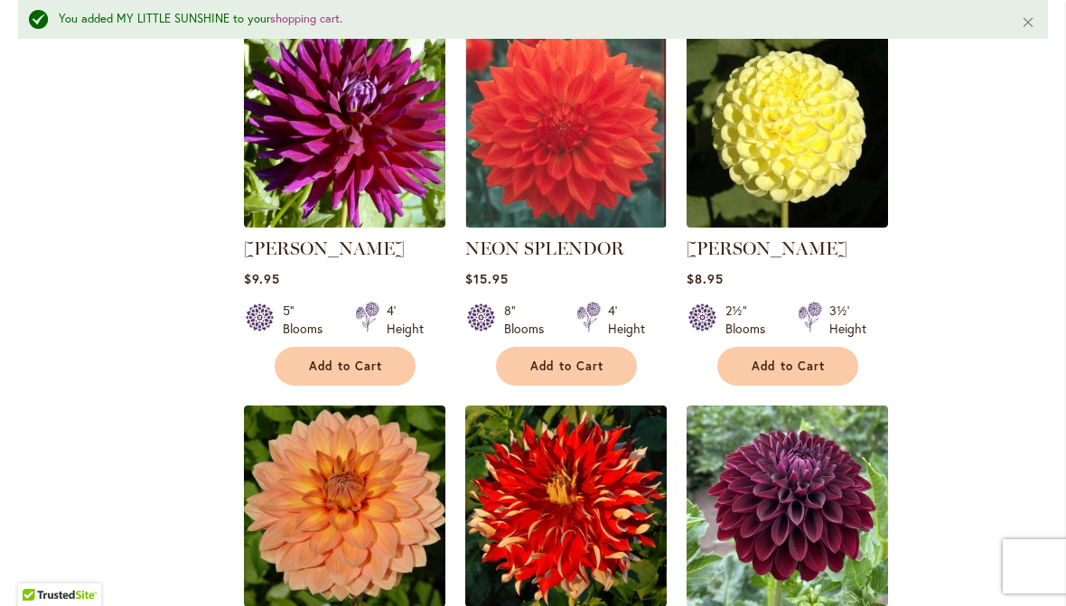
scroll to position [3617, 0]
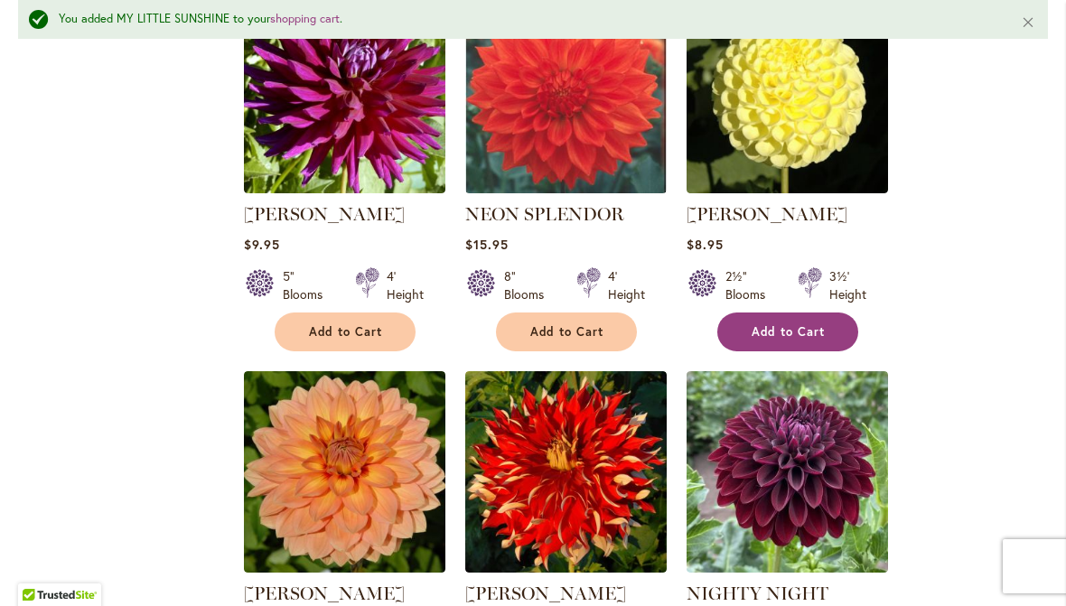
click at [796, 324] on span "Add to Cart" at bounding box center [788, 331] width 74 height 15
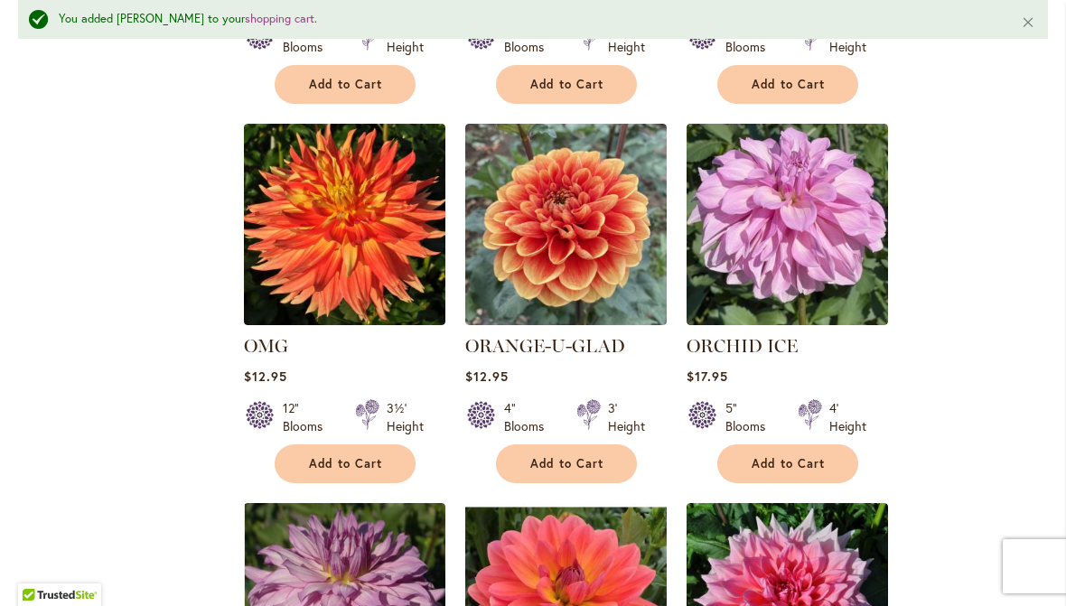
scroll to position [4623, 0]
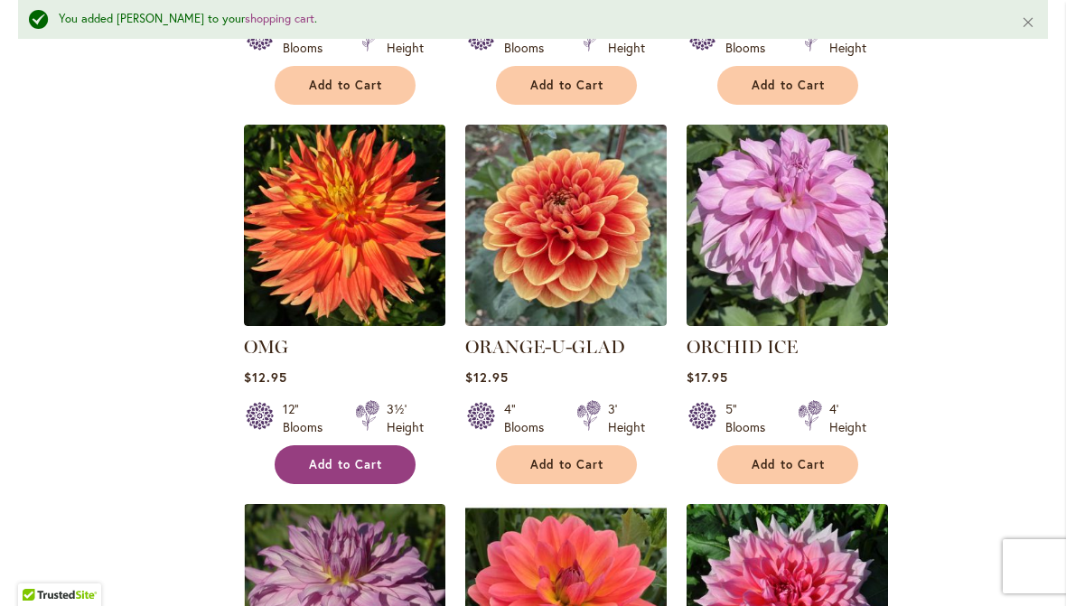
click at [364, 457] on span "Add to Cart" at bounding box center [346, 464] width 74 height 15
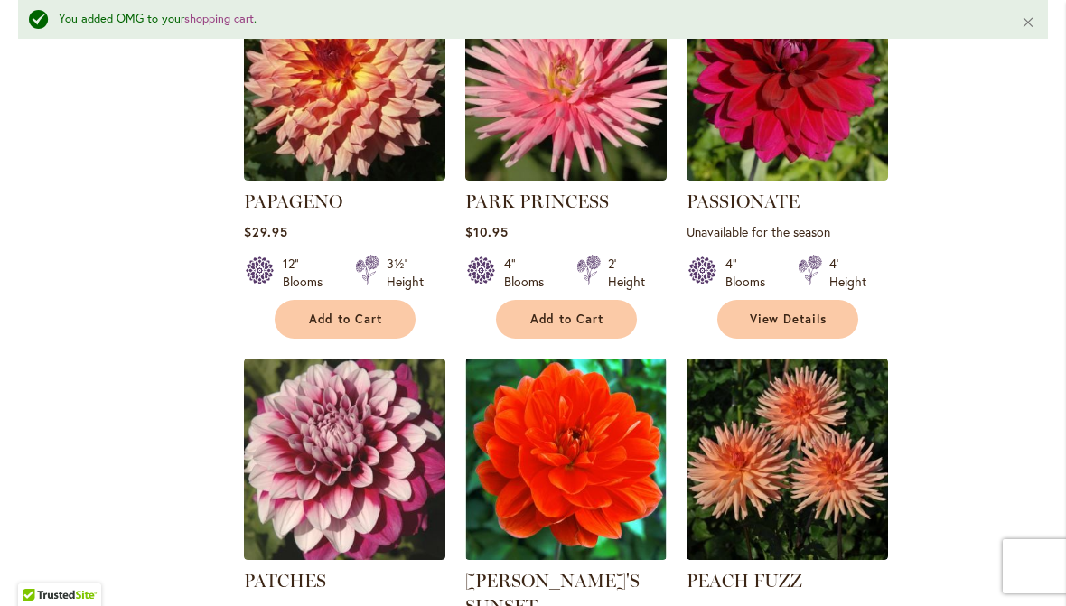
scroll to position [5941, 0]
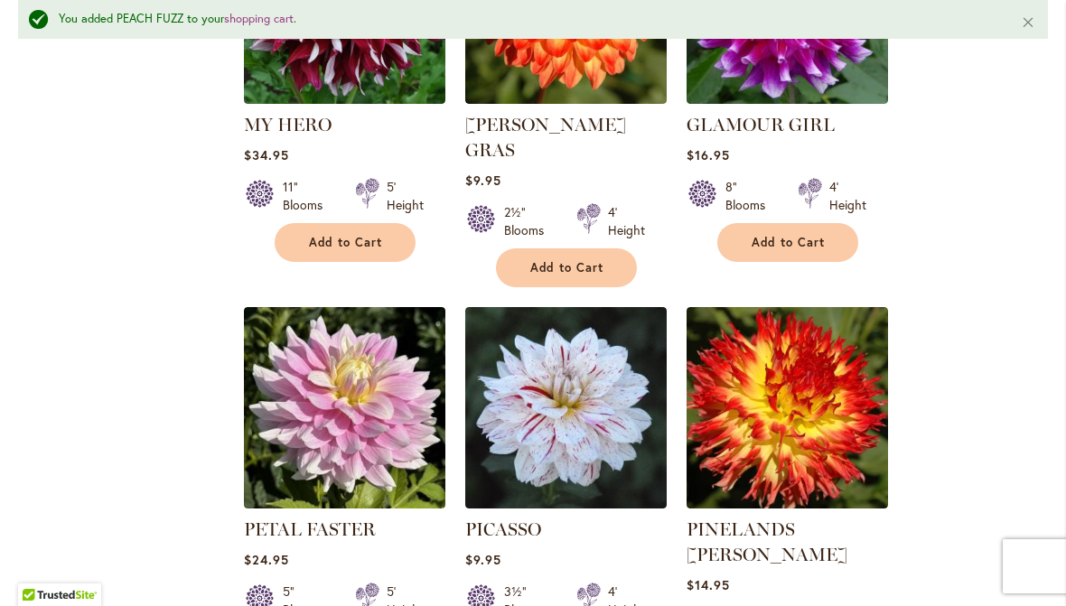
scroll to position [7202, 0]
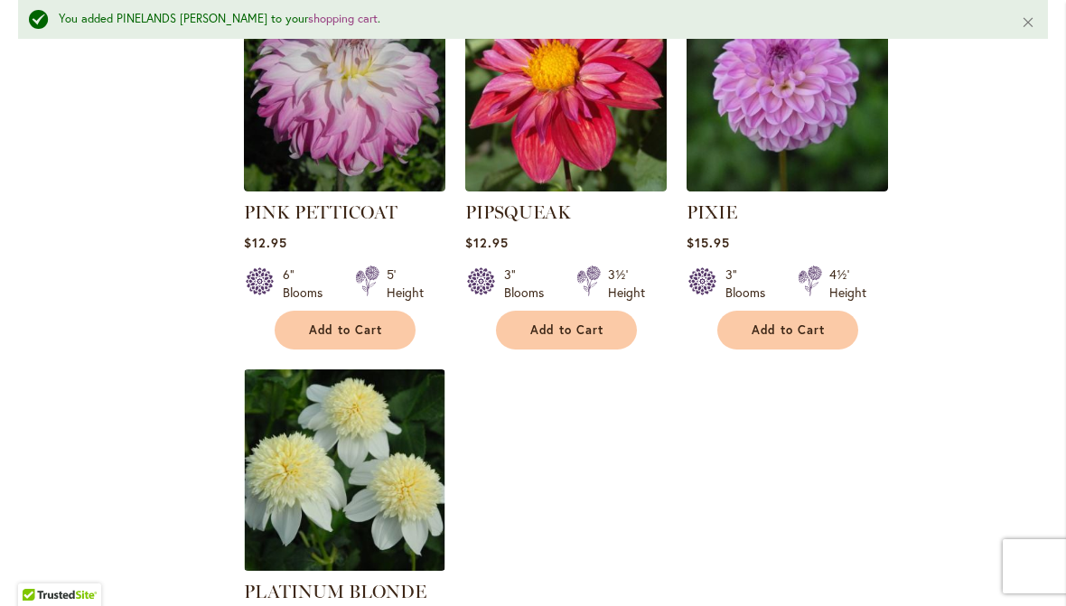
scroll to position [8348, 0]
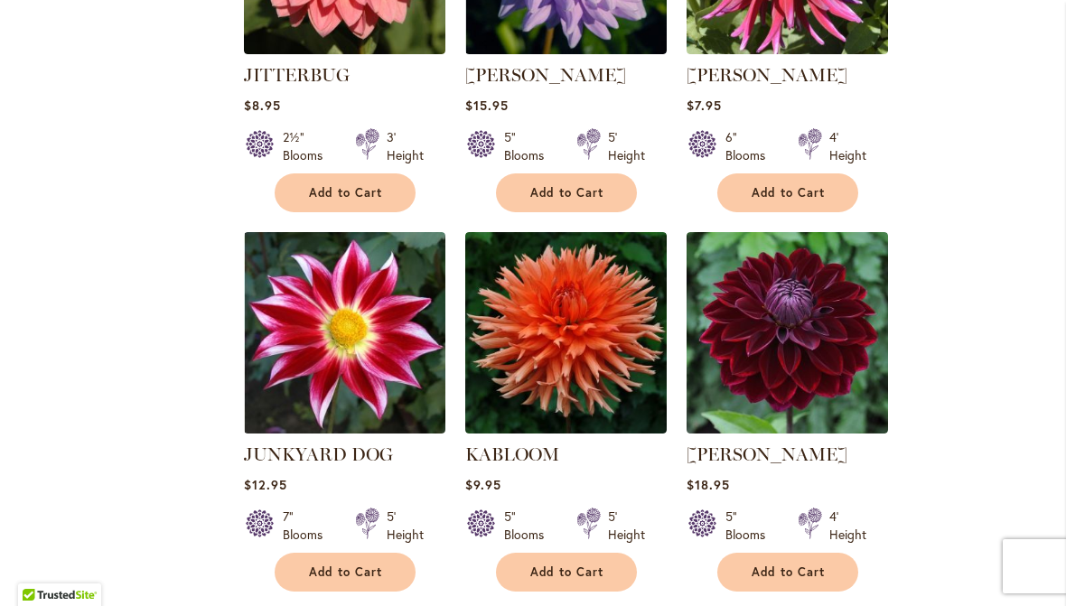
scroll to position [2565, 0]
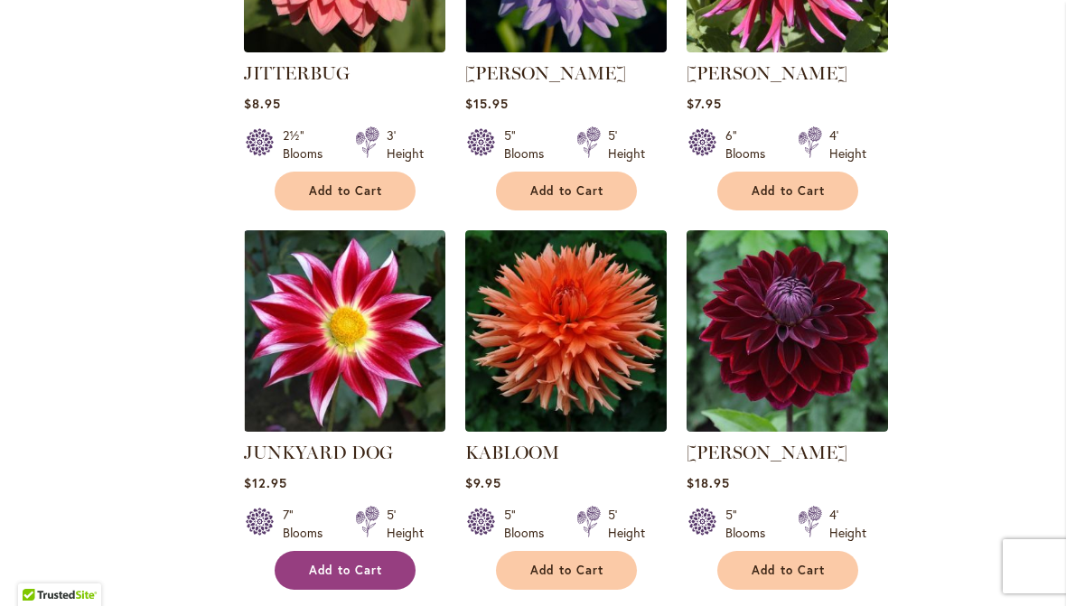
click at [358, 563] on span "Add to Cart" at bounding box center [346, 570] width 74 height 15
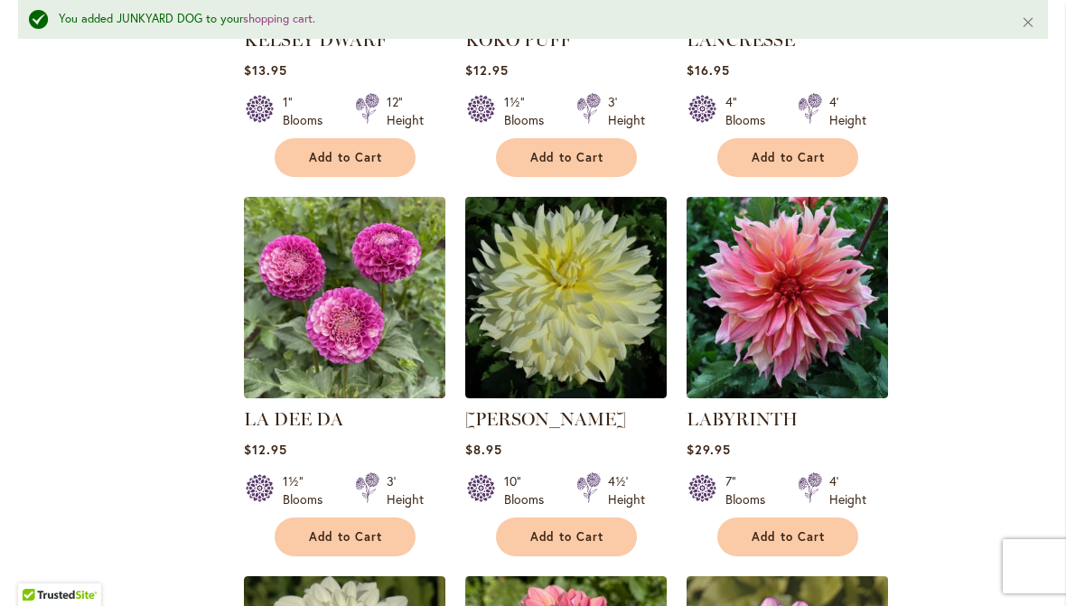
scroll to position [3785, 0]
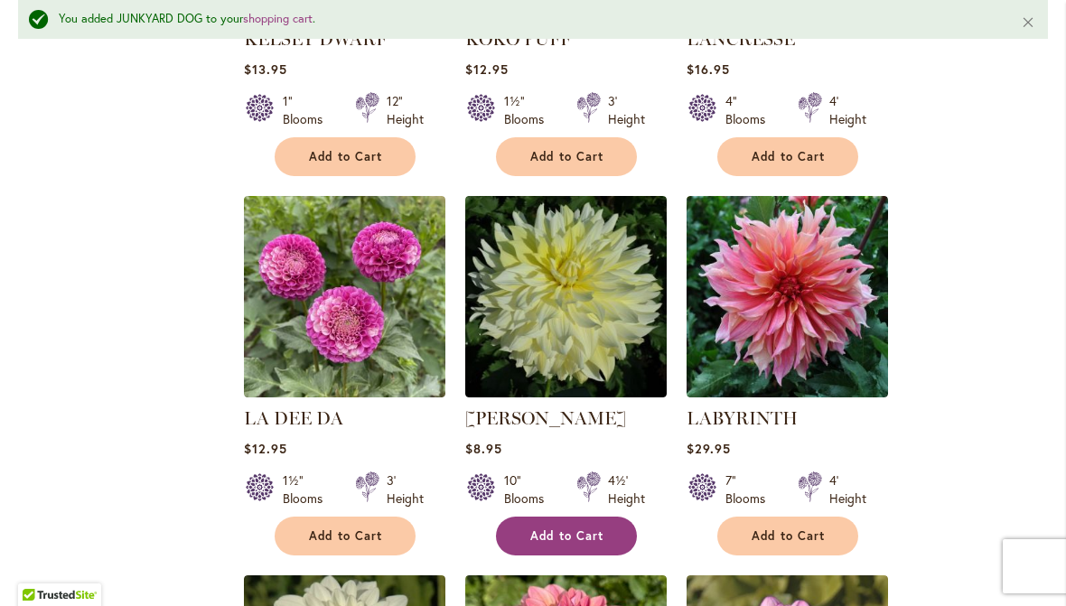
click at [579, 528] on span "Add to Cart" at bounding box center [567, 535] width 74 height 15
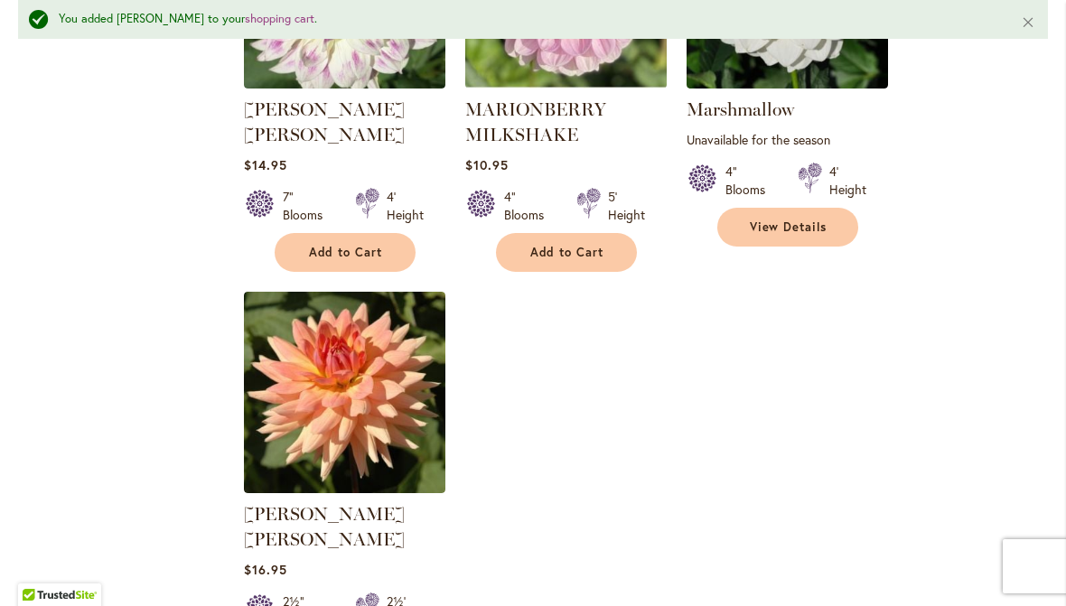
scroll to position [8373, 0]
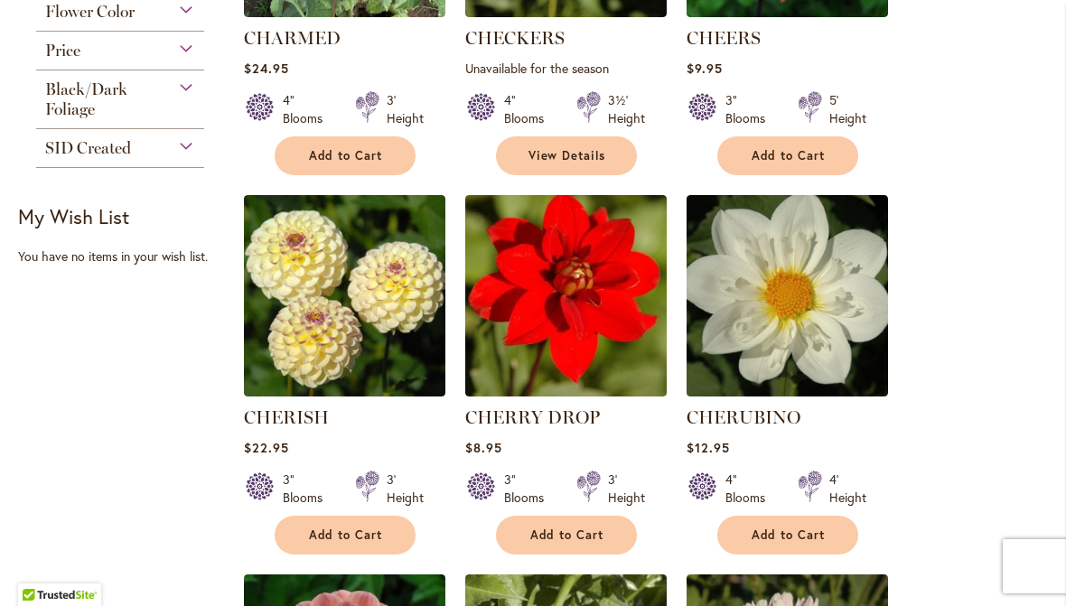
scroll to position [645, 0]
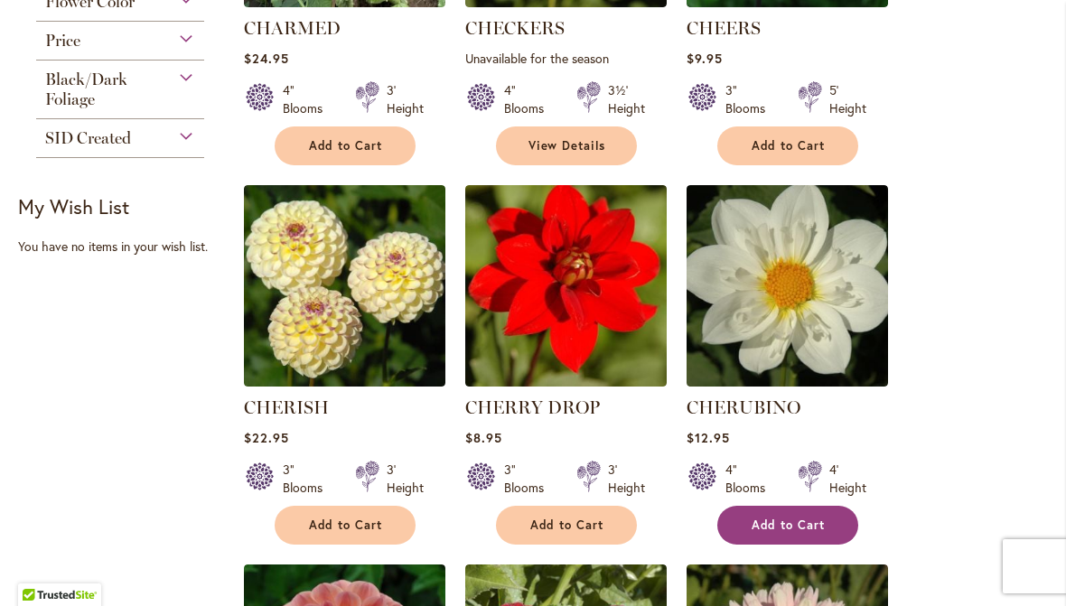
click at [786, 522] on span "Add to Cart" at bounding box center [788, 525] width 74 height 15
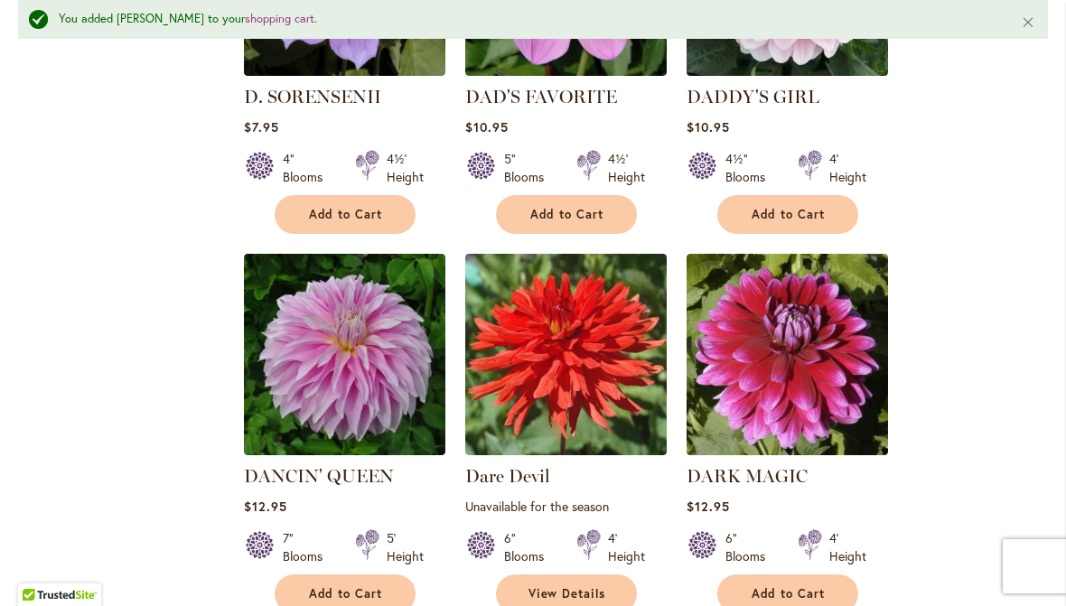
scroll to position [4159, 0]
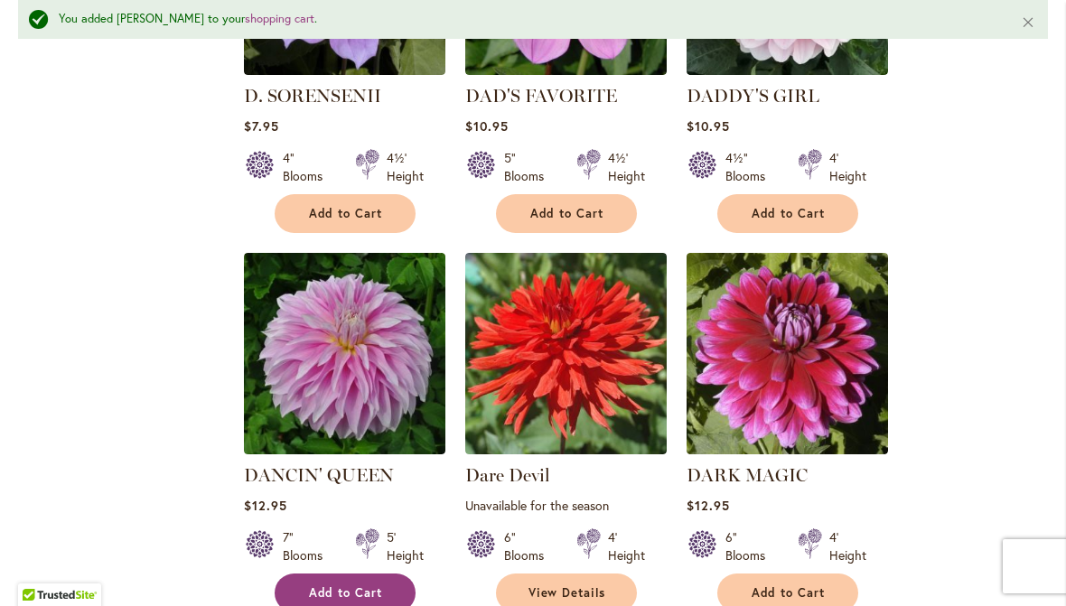
click at [359, 585] on span "Add to Cart" at bounding box center [346, 592] width 74 height 15
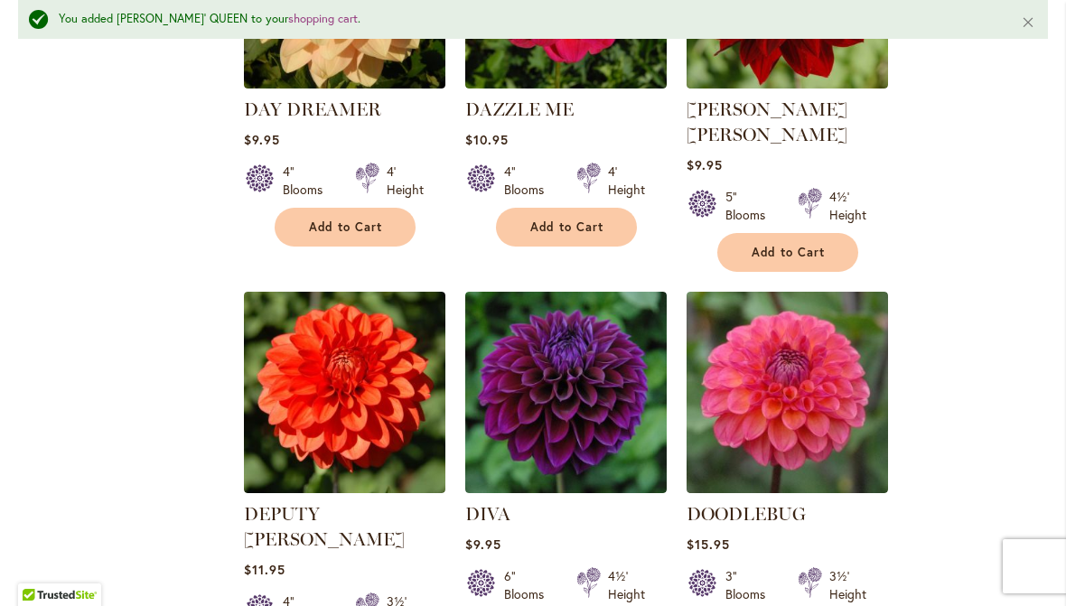
scroll to position [4909, 0]
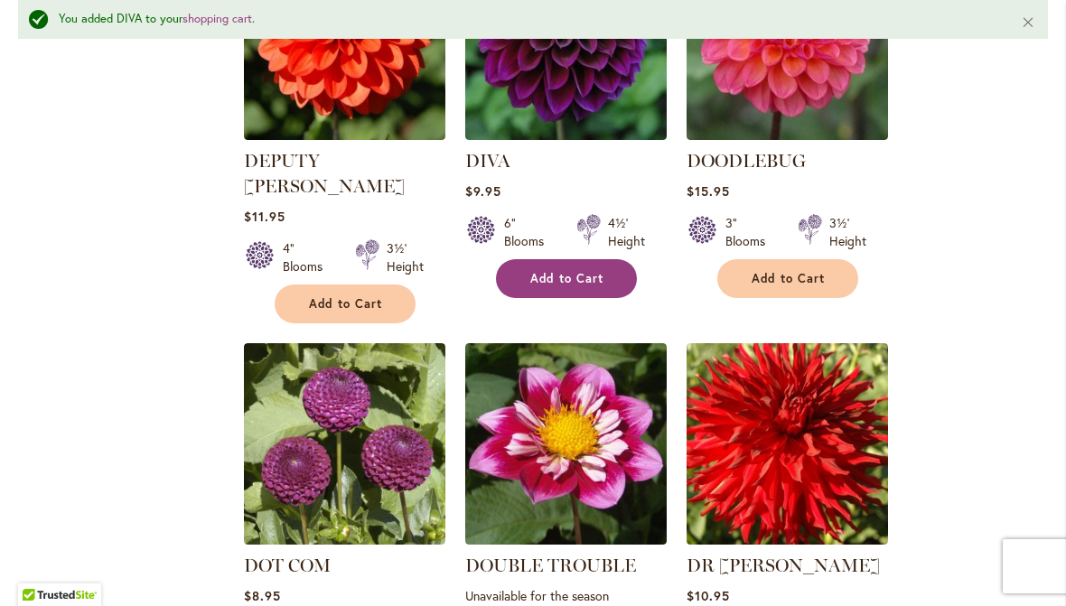
scroll to position [5258, 0]
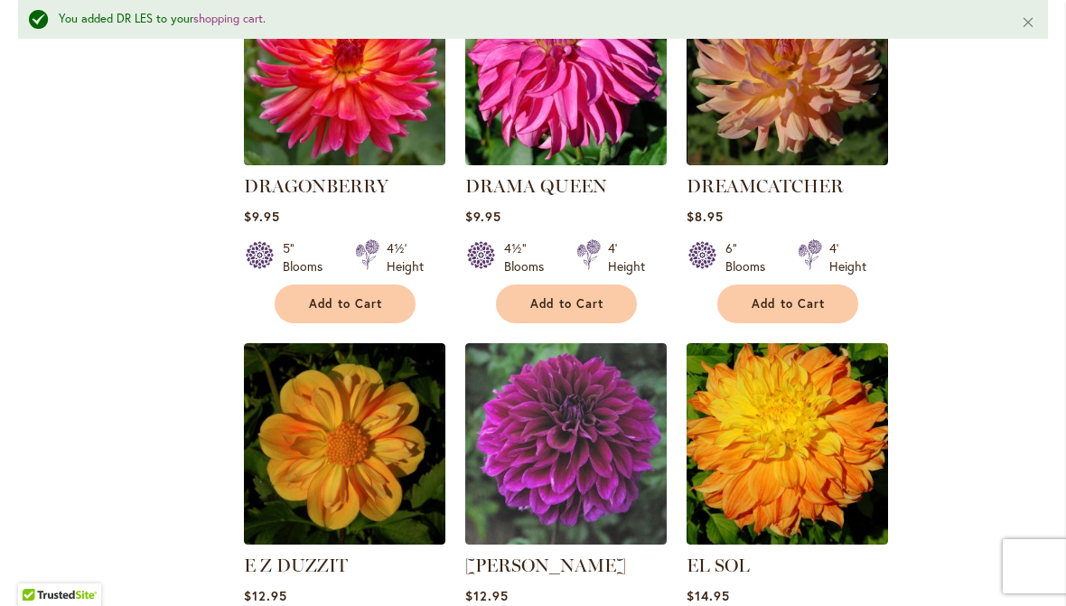
scroll to position [6016, 0]
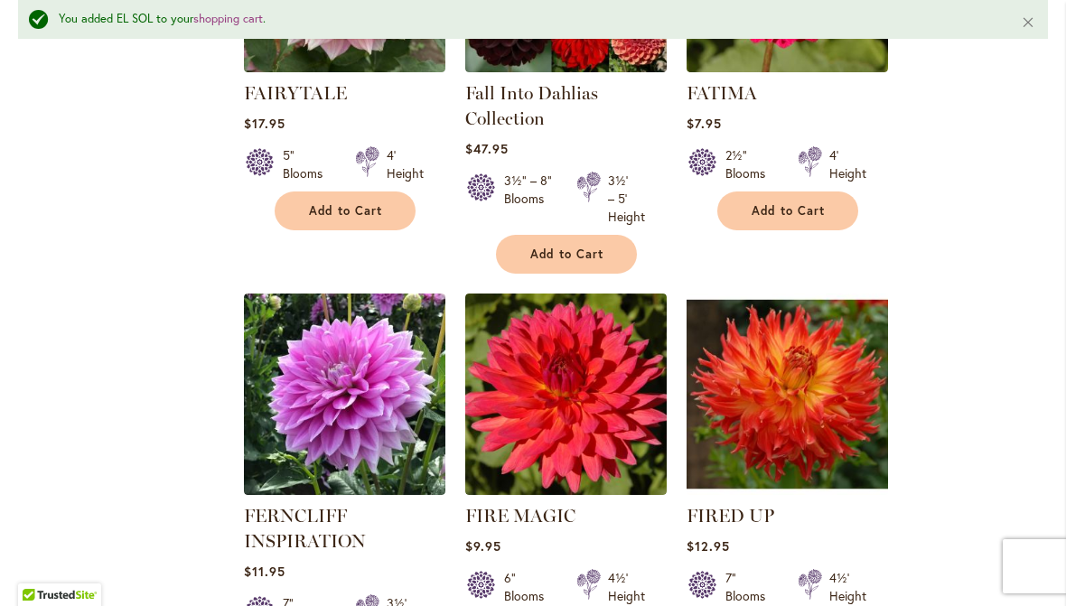
scroll to position [8025, 0]
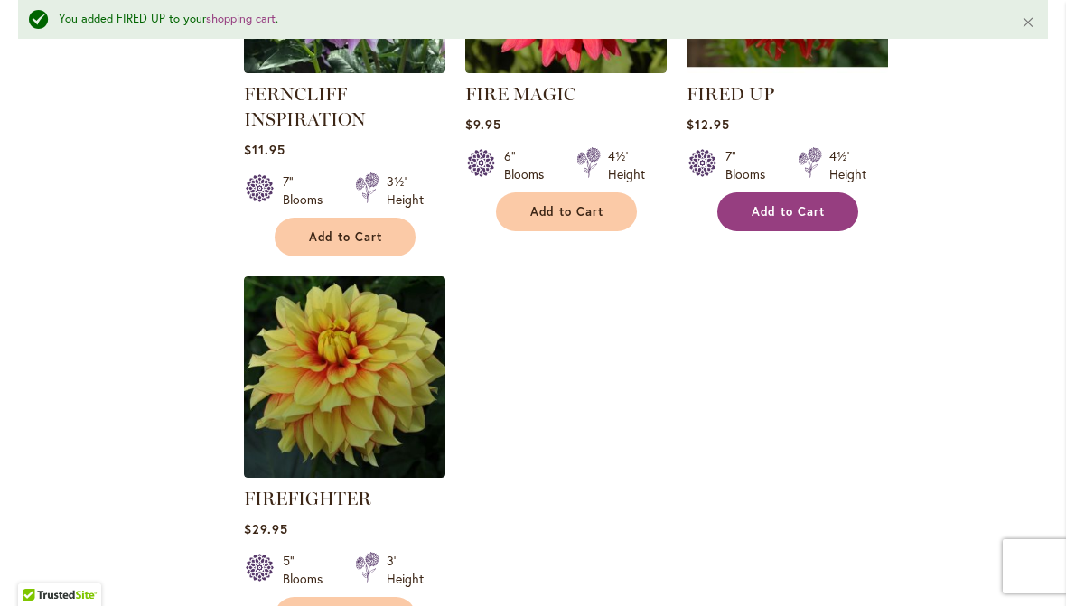
scroll to position [8455, 0]
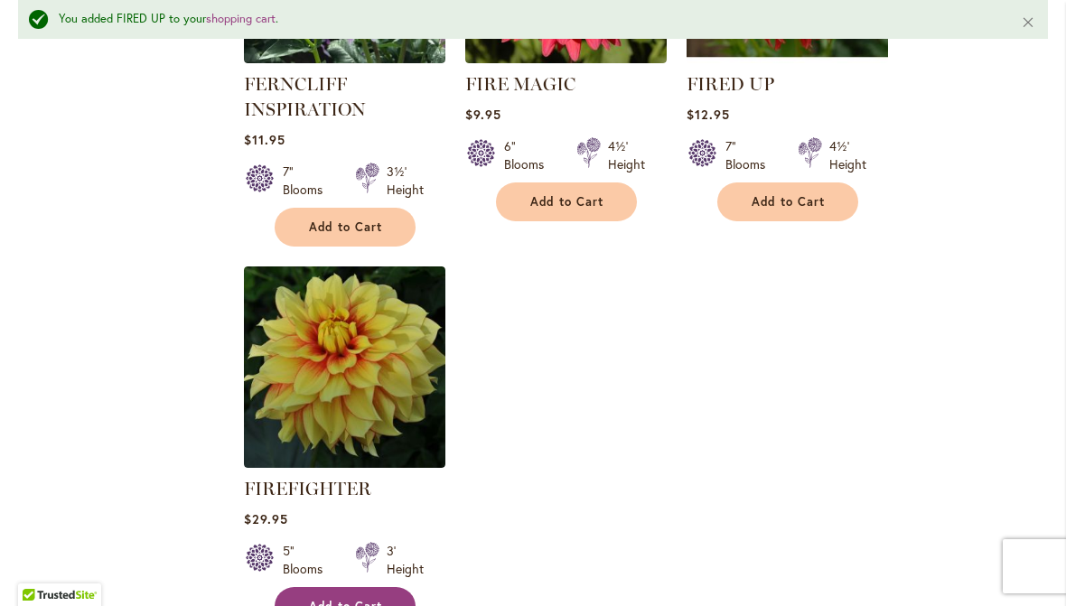
click at [359, 599] on span "Add to Cart" at bounding box center [346, 606] width 74 height 15
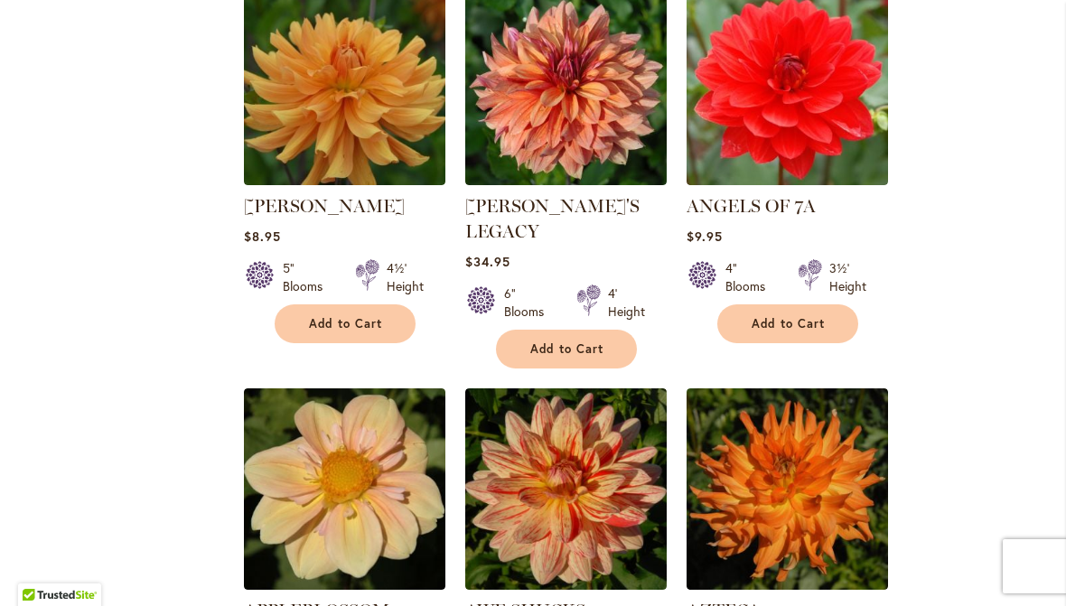
scroll to position [1604, 0]
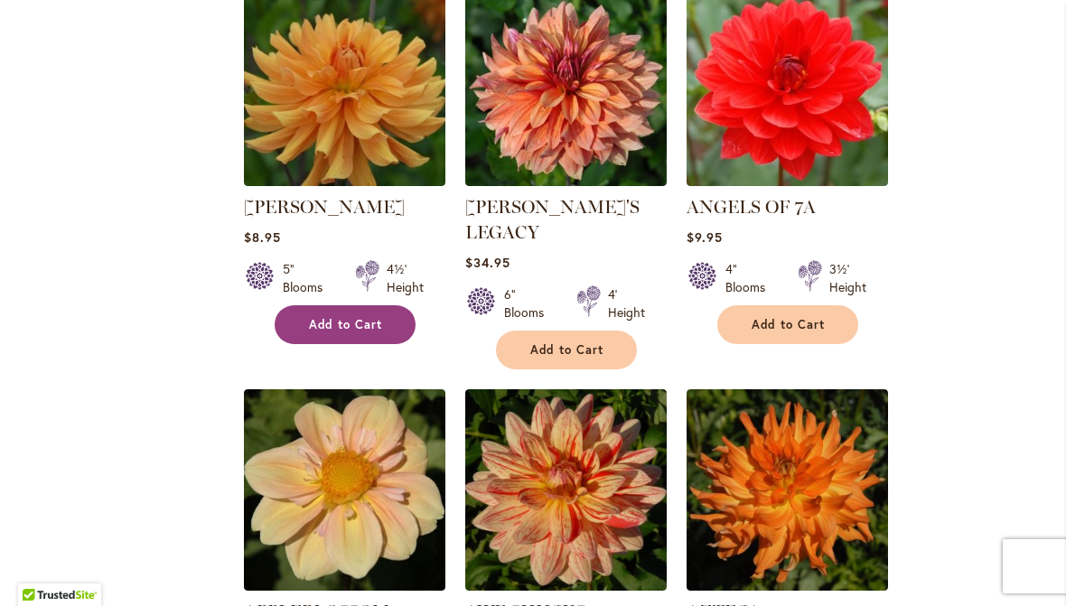
click at [359, 328] on span "Add to Cart" at bounding box center [346, 324] width 74 height 15
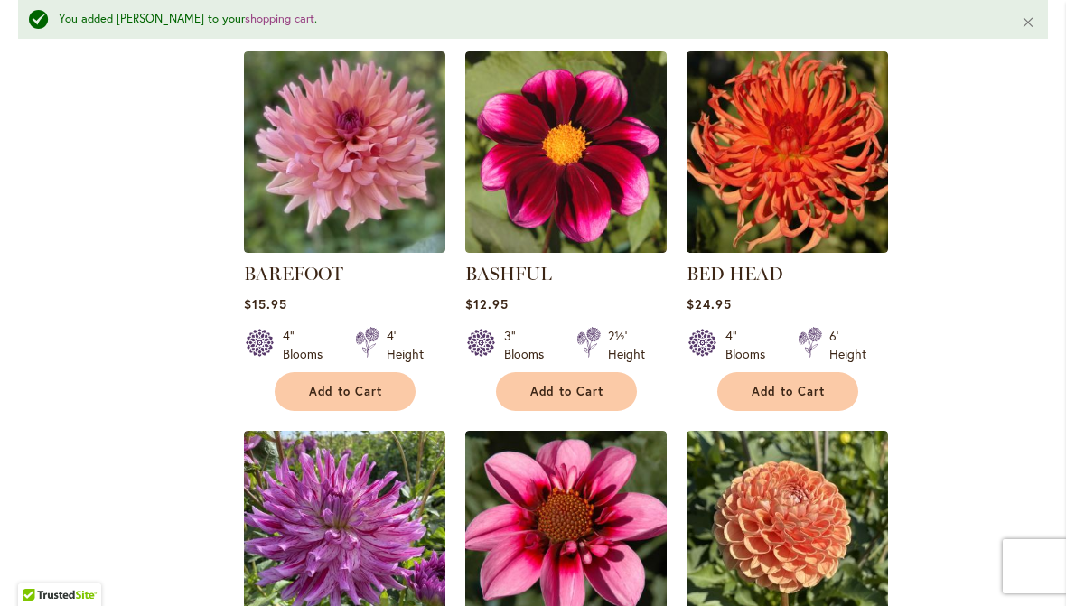
scroll to position [3130, 0]
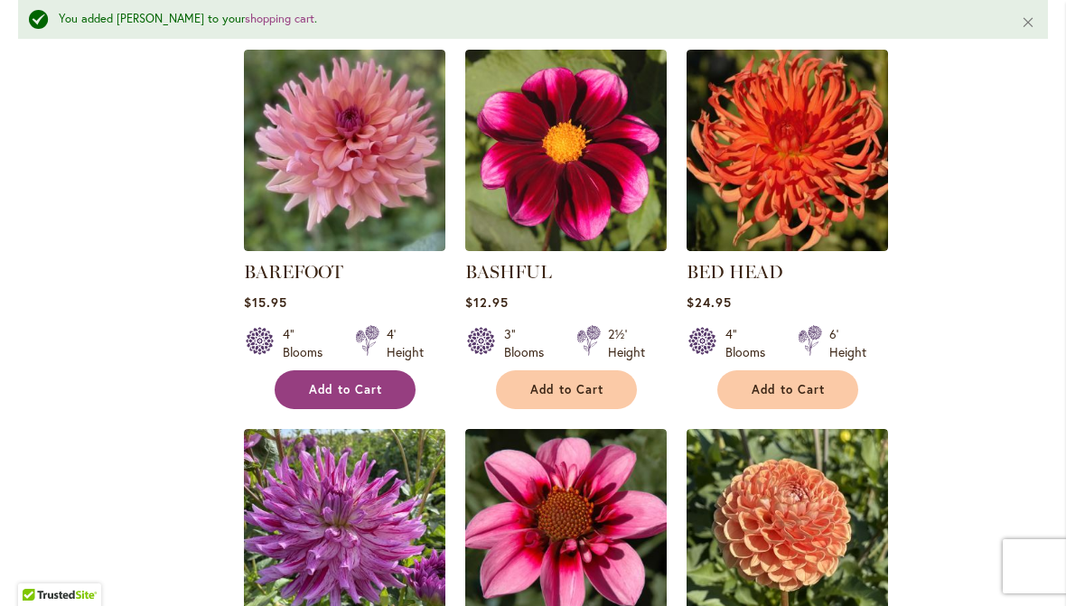
click at [366, 382] on span "Add to Cart" at bounding box center [346, 389] width 74 height 15
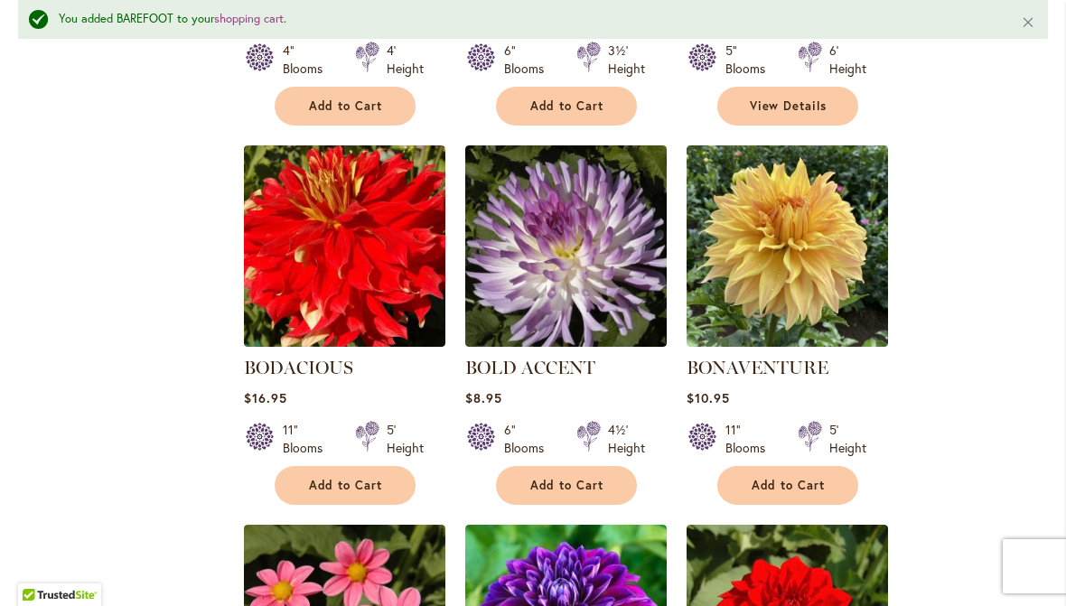
scroll to position [5716, 0]
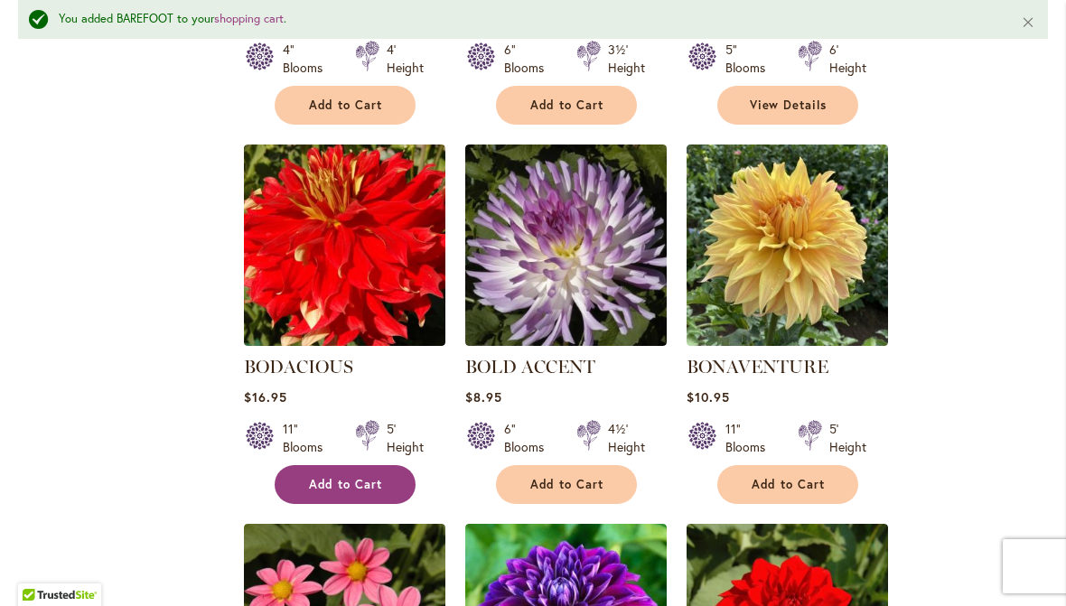
click at [378, 477] on span "Add to Cart" at bounding box center [346, 484] width 74 height 15
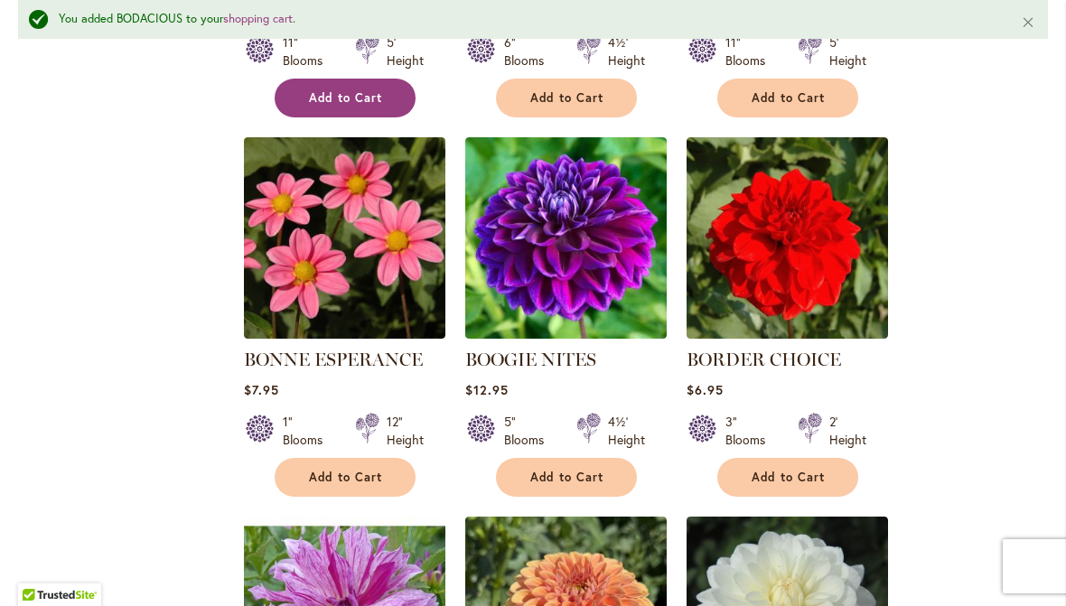
scroll to position [6103, 0]
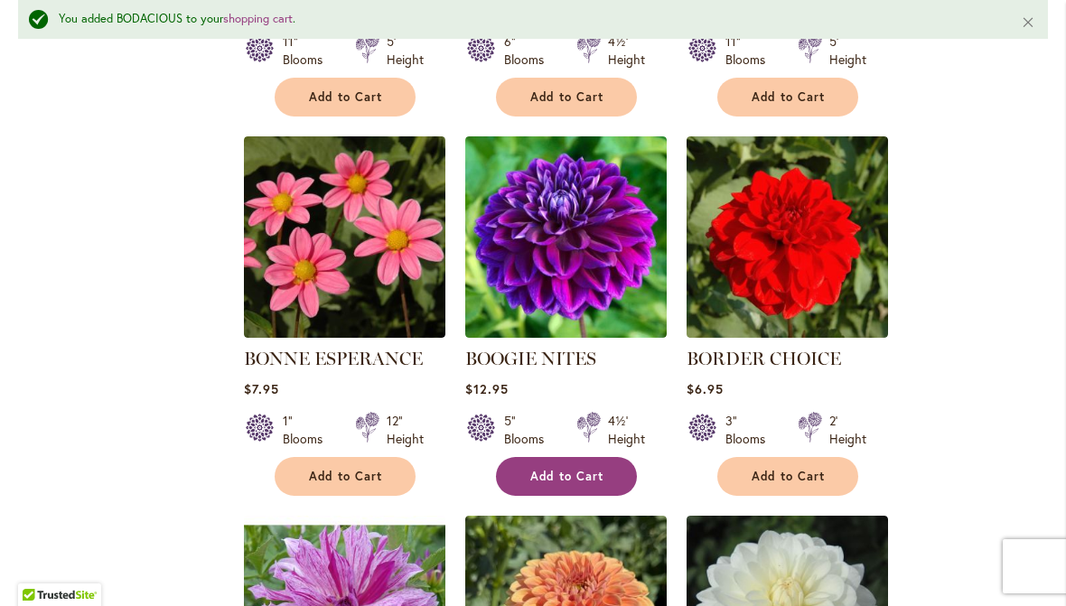
click at [586, 469] on span "Add to Cart" at bounding box center [567, 476] width 74 height 15
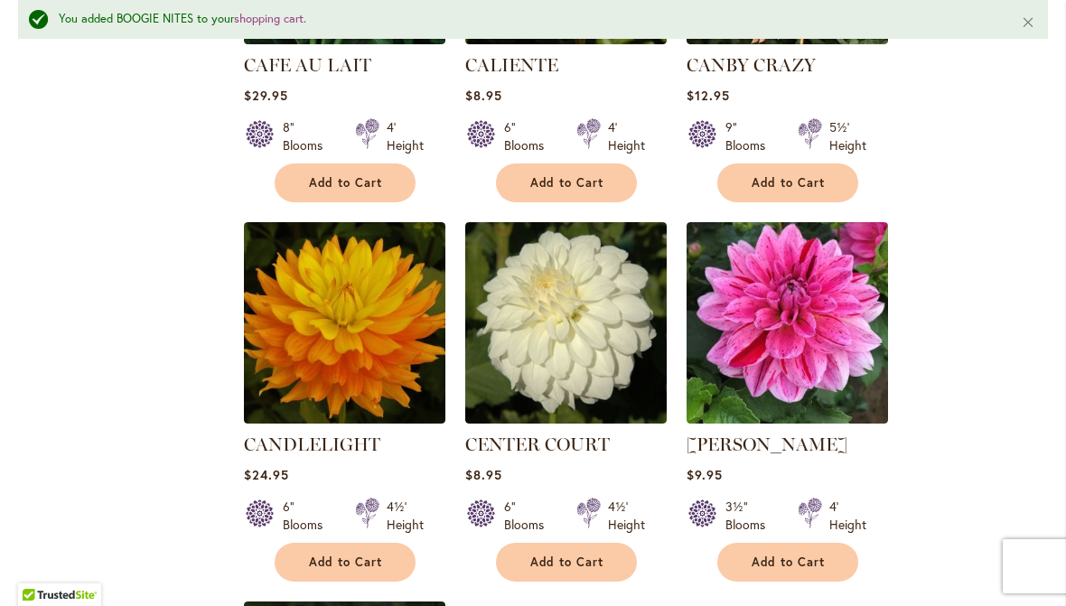
scroll to position [7939, 0]
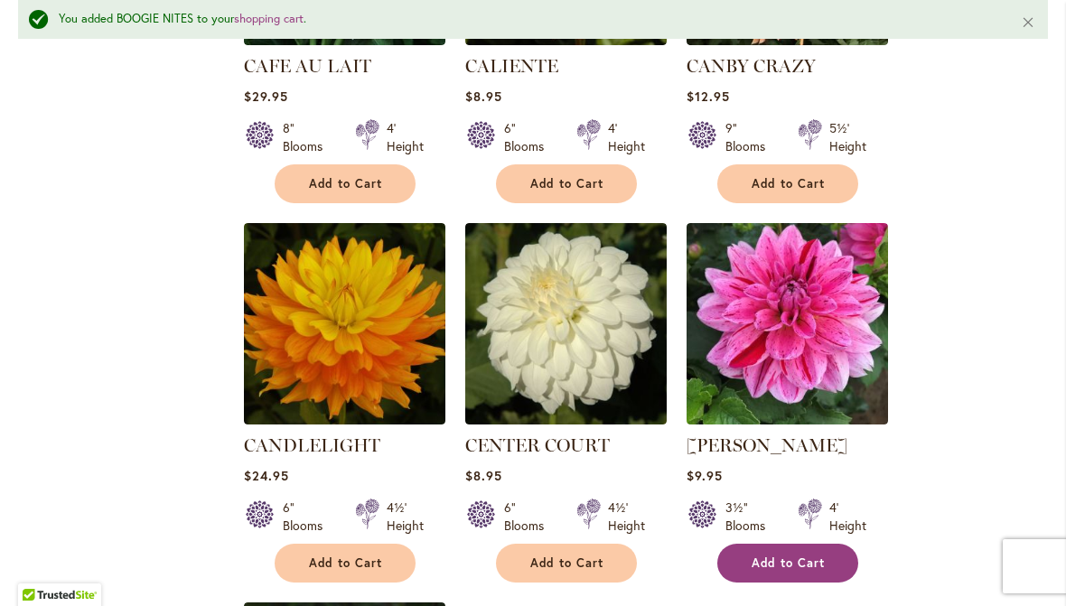
click at [793, 555] on span "Add to Cart" at bounding box center [788, 562] width 74 height 15
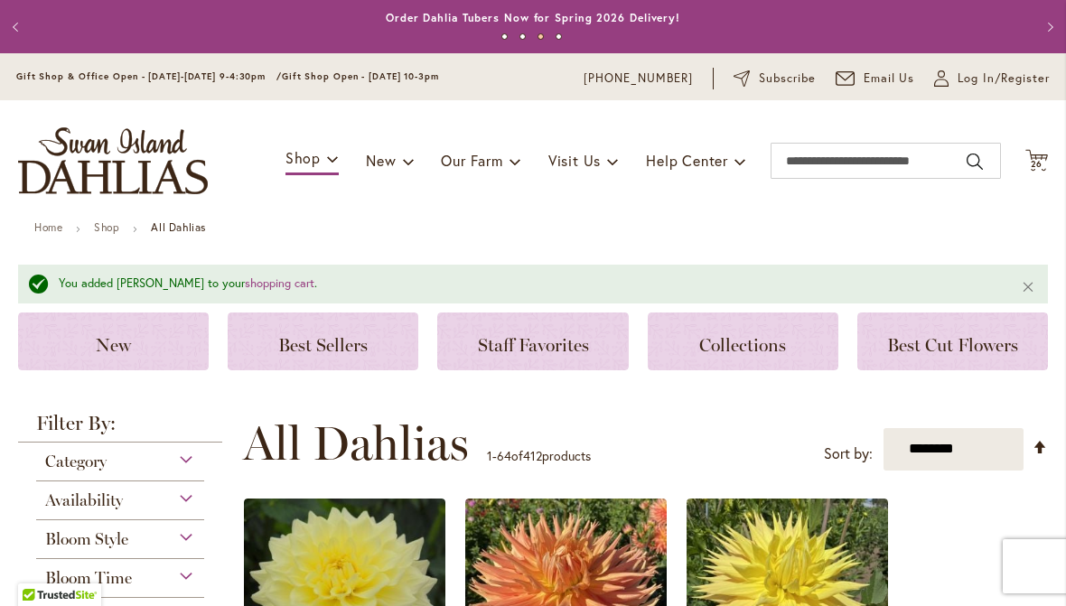
scroll to position [0, 0]
click at [1036, 158] on span "26" at bounding box center [1037, 164] width 13 height 12
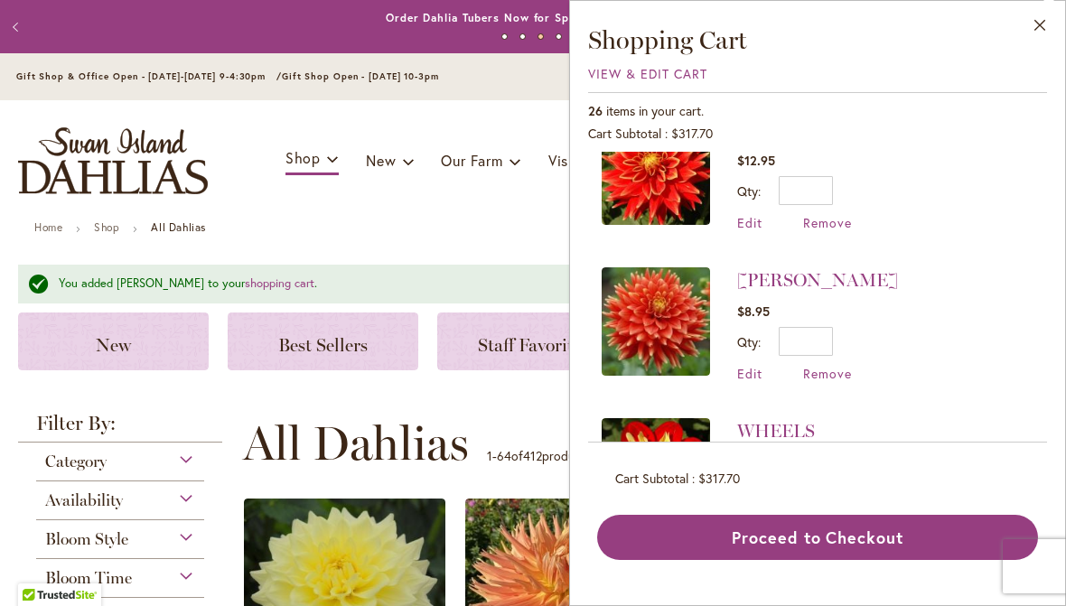
scroll to position [3066, 0]
click at [838, 364] on span "Remove" at bounding box center [827, 372] width 49 height 17
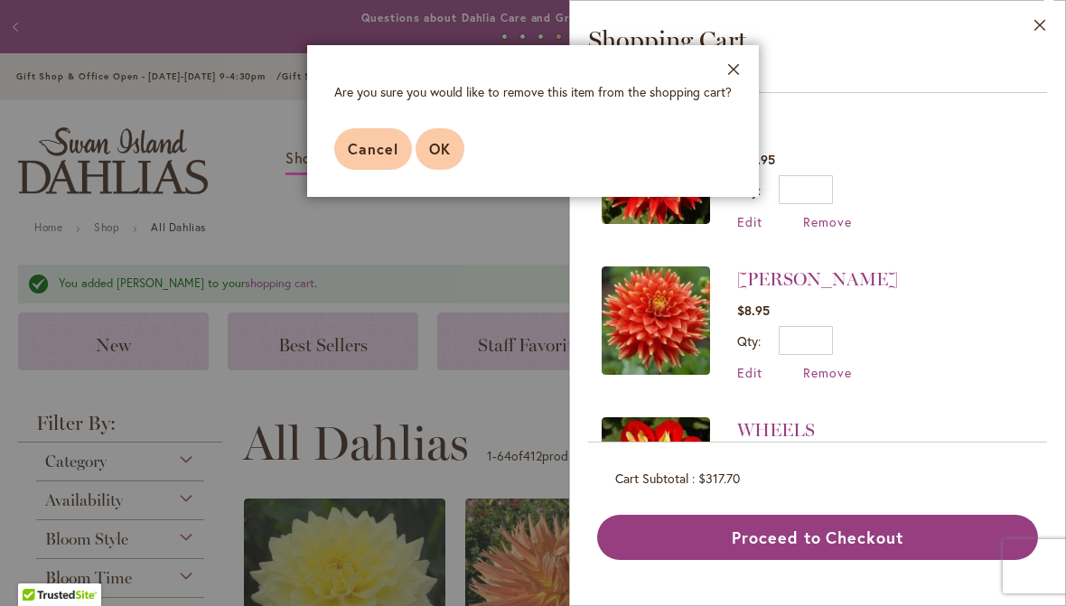
click at [441, 136] on button "OK" at bounding box center [439, 149] width 49 height 42
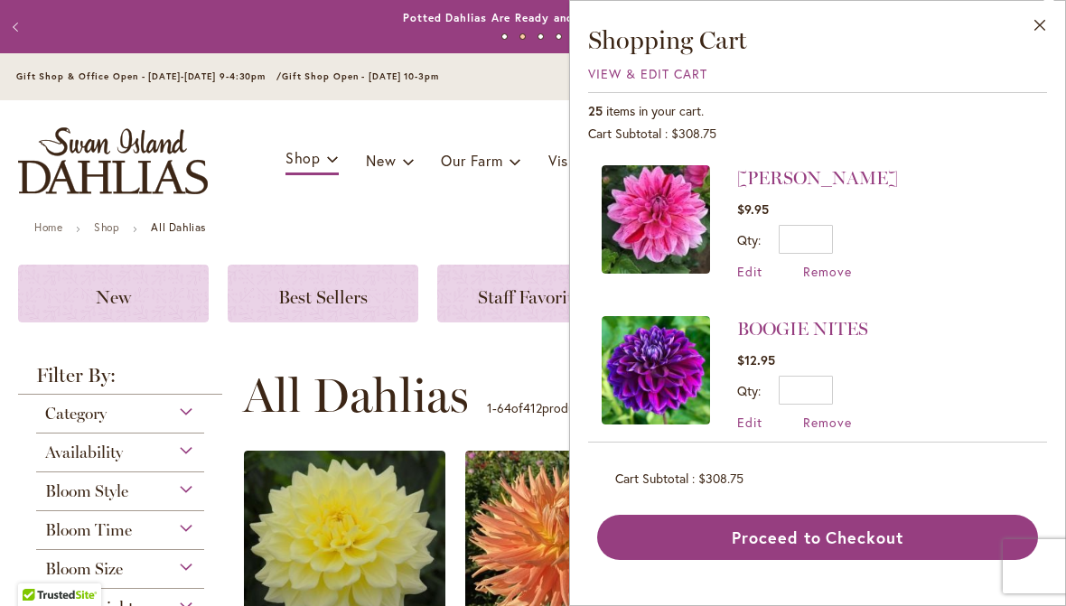
click at [475, 218] on div "Toggle Nav Shop Dahlia Tubers Collections Fresh Cut Dahlias Gardening Supplies …" at bounding box center [533, 160] width 1066 height 121
